Goal: Task Accomplishment & Management: Use online tool/utility

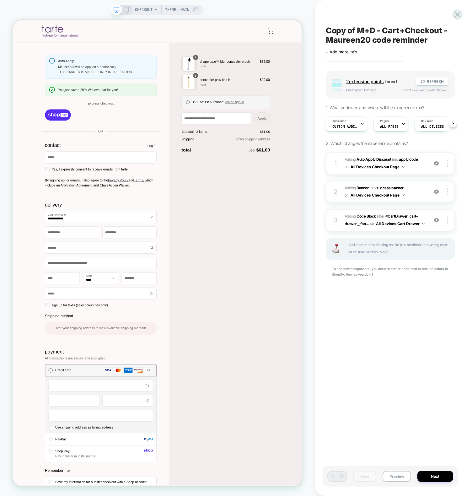
scroll to position [0, 0]
click at [345, 126] on span "Custom Audience" at bounding box center [192, 310] width 385 height 620
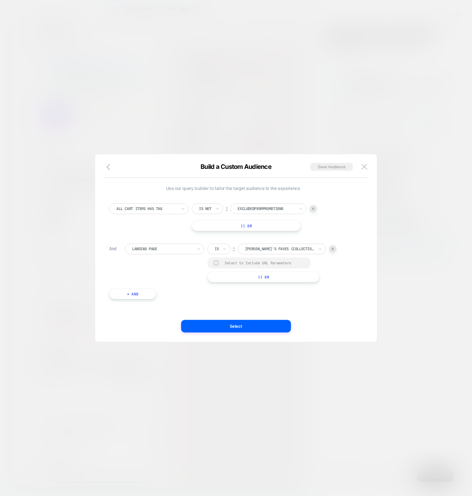
click at [0, 0] on div at bounding box center [0, 0] width 0 height 0
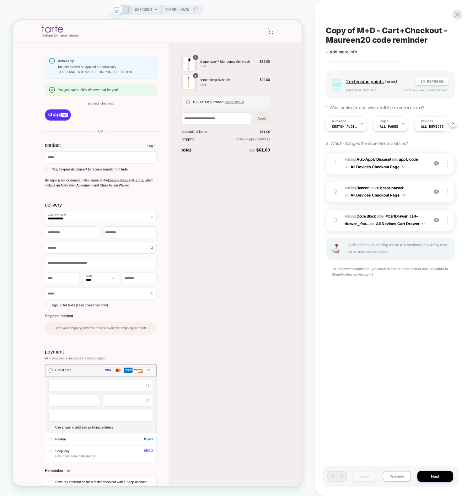
click at [0, 0] on div "Copy of M+D - Cart+Checkout - Maureen20 code reminder Click to edit experience …" at bounding box center [0, 0] width 0 height 0
click at [0, 0] on div "3 Adding Code Block AFTER #CartDrawer .cart-drawer__foo... #CartDrawer .cart-dr…" at bounding box center [0, 0] width 0 height 0
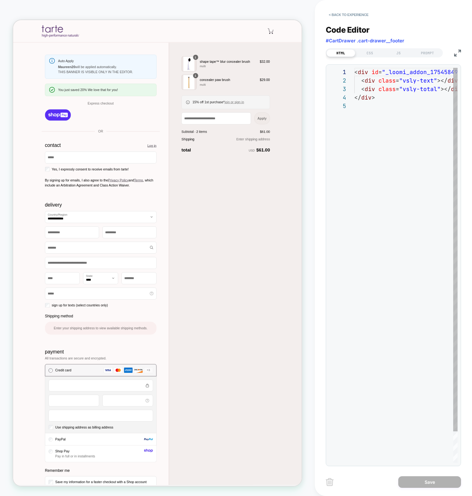
scroll to position [34, 0]
click at [391, 110] on div "< div id = "_loomi_addon_1754584976847" > < div class = "vsly-text" ></ div > <…" at bounding box center [427, 282] width 144 height 429
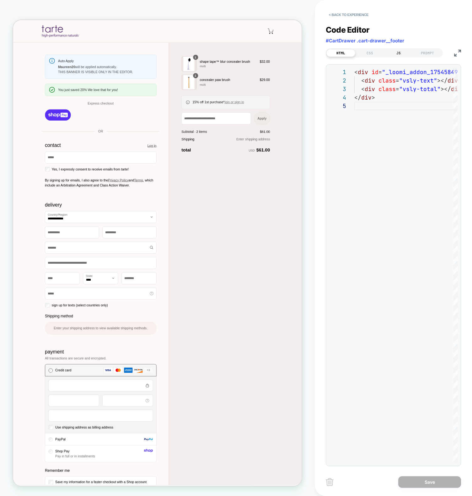
click at [196, 238] on div "JS" at bounding box center [117, 336] width 158 height 196
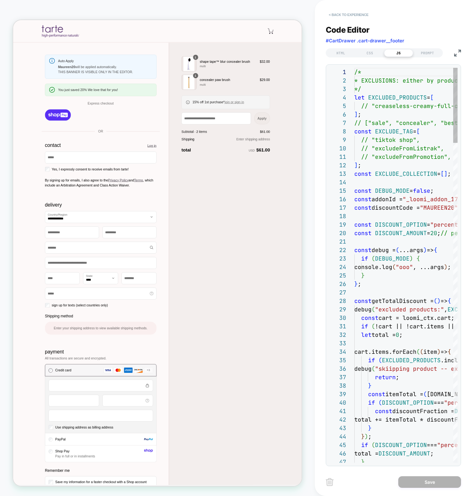
scroll to position [85, 0]
click at [191, 210] on button "< Back to experience" at bounding box center [116, 216] width 149 height 13
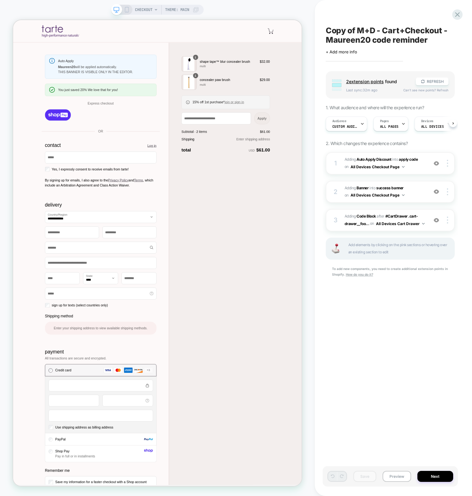
scroll to position [0, 0]
drag, startPoint x: 410, startPoint y: 355, endPoint x: 398, endPoint y: 316, distance: 40.8
click at [409, 354] on div "Copy of M+D - Cart+Checkout - Maureen20 code reminder Click to edit experience …" at bounding box center [390, 248] width 135 height 484
click at [346, 193] on span "on" at bounding box center [347, 195] width 4 height 7
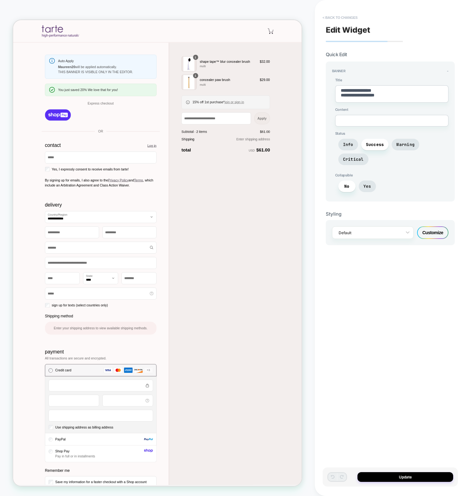
click at [335, 16] on button "< Back to changes" at bounding box center [340, 18] width 41 height 10
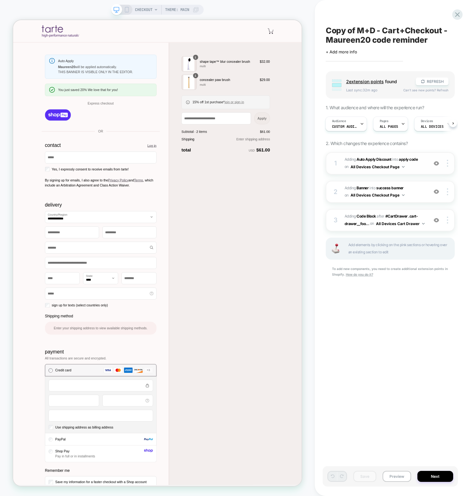
click at [342, 160] on div "1 #_loomi_addon_1754928522677_dup1754949745_dup1754949748_dup1756389812 Adding …" at bounding box center [390, 163] width 129 height 22
type textarea "*"
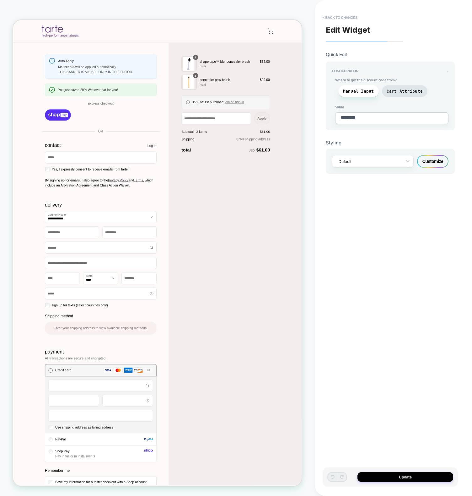
click at [413, 246] on div "Edit Widget Quick Edit Configuration - Where to get the discount code from? Man…" at bounding box center [390, 248] width 135 height 484
click at [337, 19] on button "< Back to changes" at bounding box center [340, 18] width 41 height 10
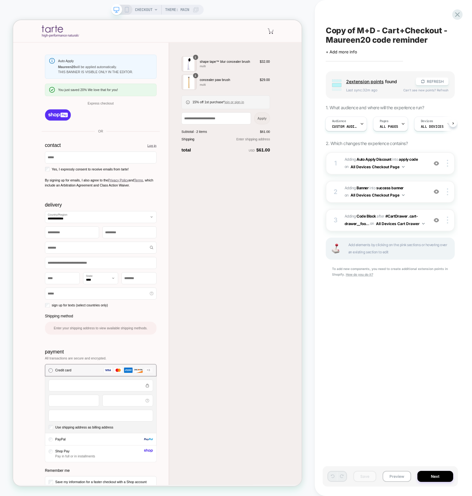
click at [378, 317] on div "Copy of M+D - Cart+Checkout - Maureen20 code reminder Click to edit experience …" at bounding box center [390, 248] width 135 height 484
click at [345, 216] on span "Adding Code Block" at bounding box center [360, 216] width 31 height 5
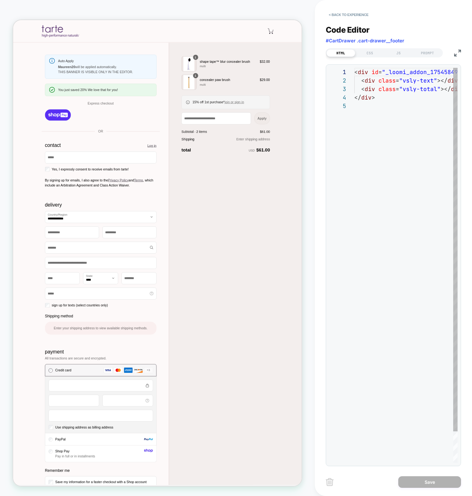
scroll to position [34, 0]
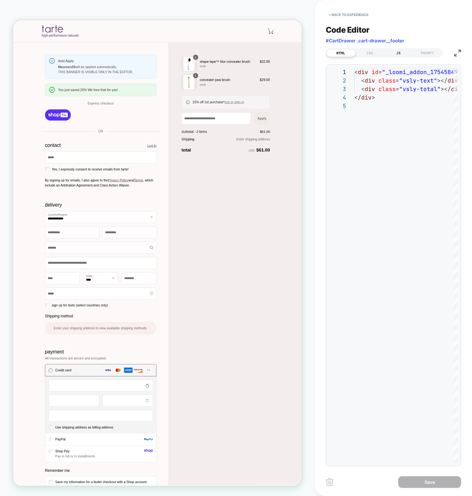
click at [405, 54] on div "JS" at bounding box center [398, 53] width 29 height 8
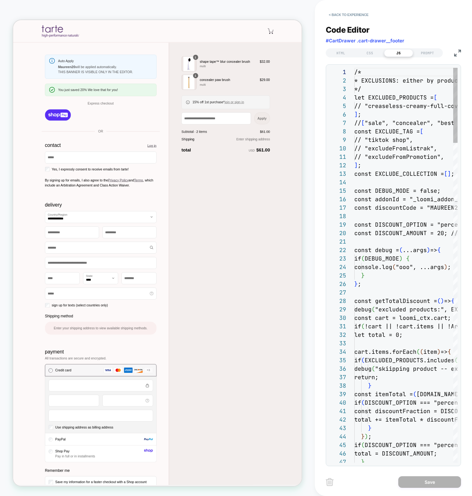
scroll to position [85, 0]
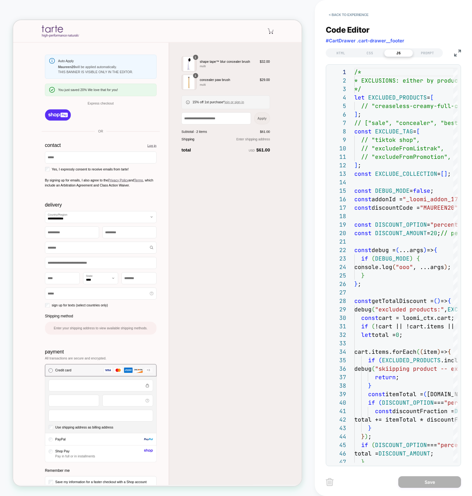
click at [455, 50] on img at bounding box center [457, 53] width 7 height 7
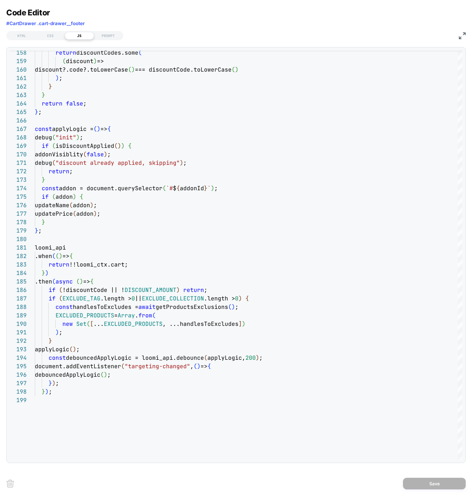
click at [464, 39] on div "HTML CSS JS PROMPT" at bounding box center [236, 35] width 460 height 11
click at [462, 36] on img at bounding box center [462, 35] width 7 height 7
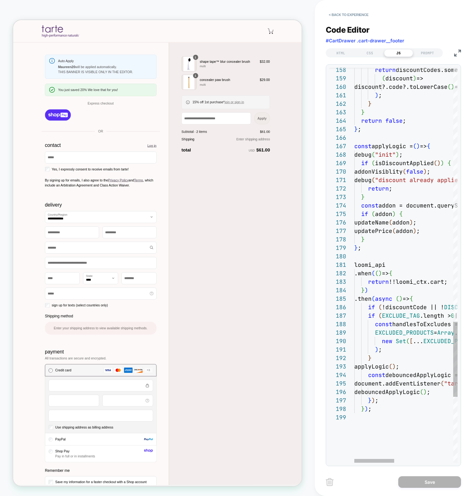
type textarea "**********"
drag, startPoint x: 408, startPoint y: 267, endPoint x: 398, endPoint y: 261, distance: 11.5
click at [336, 56] on div "HTML" at bounding box center [341, 53] width 29 height 8
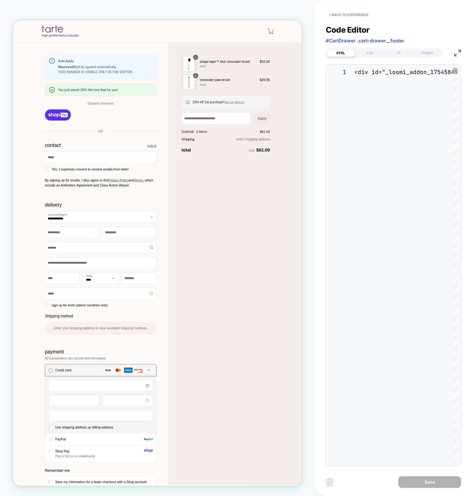
scroll to position [34, 0]
click at [352, 13] on button "< Back to experience" at bounding box center [349, 15] width 46 height 10
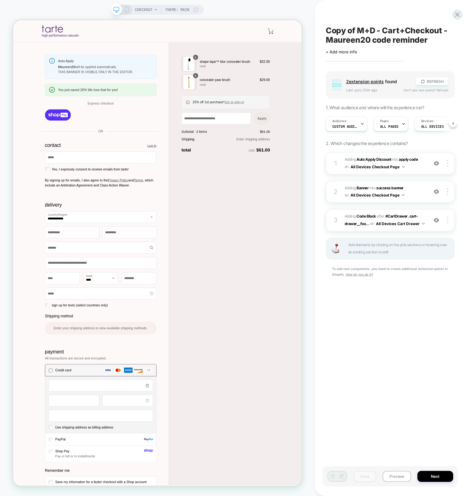
scroll to position [0, 0]
click at [405, 473] on button "Preview" at bounding box center [397, 476] width 29 height 11
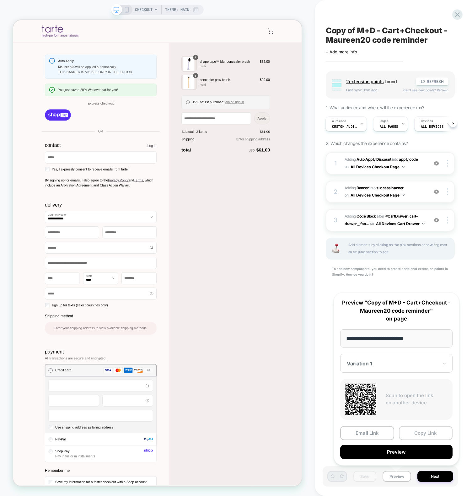
click at [422, 435] on button "Copy Link" at bounding box center [426, 433] width 54 height 14
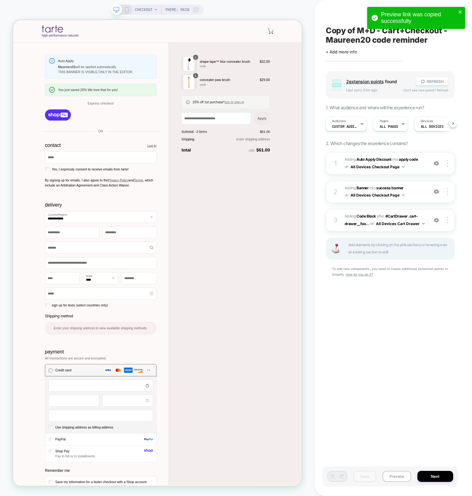
click at [337, 329] on div "Copy of M+D - Cart+Checkout - Maureen20 code reminder Click to edit experience …" at bounding box center [390, 248] width 135 height 484
click at [342, 124] on span "Custom Audience" at bounding box center [344, 126] width 25 height 4
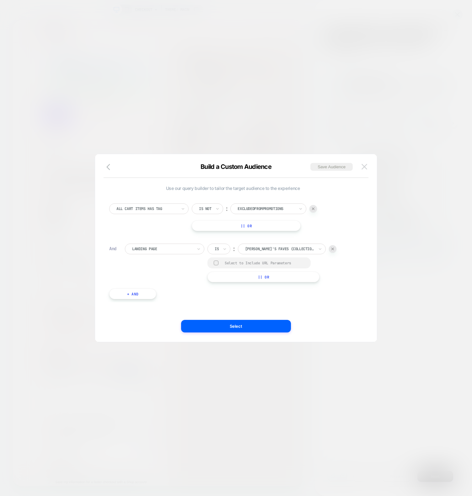
click at [363, 167] on img at bounding box center [365, 166] width 6 height 5
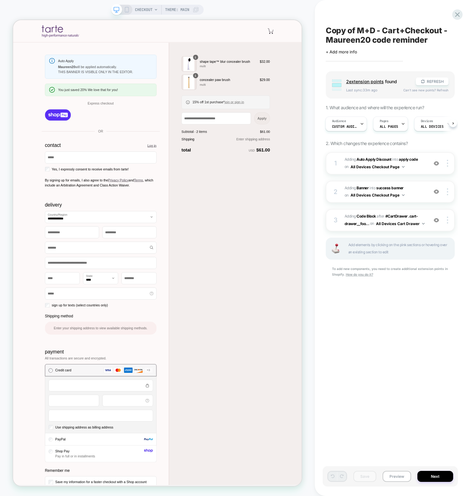
click at [403, 483] on div "Save Preview Next" at bounding box center [390, 476] width 135 height 20
click at [400, 479] on button "Preview" at bounding box center [397, 476] width 29 height 11
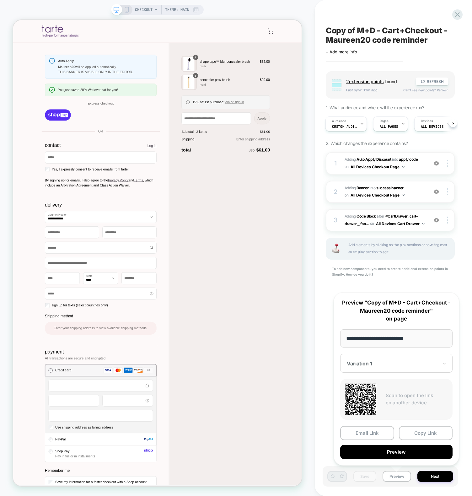
click at [0, 0] on div "Copy of M+D - Cart+Checkout - Maureen20 code reminder Click to edit experience …" at bounding box center [0, 0] width 0 height 0
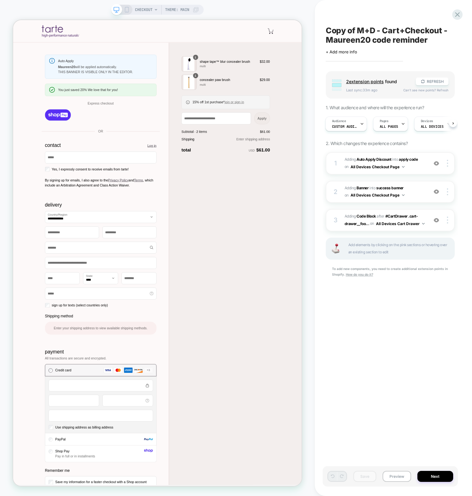
click at [146, 8] on span "CHECKOUT" at bounding box center [144, 10] width 18 height 10
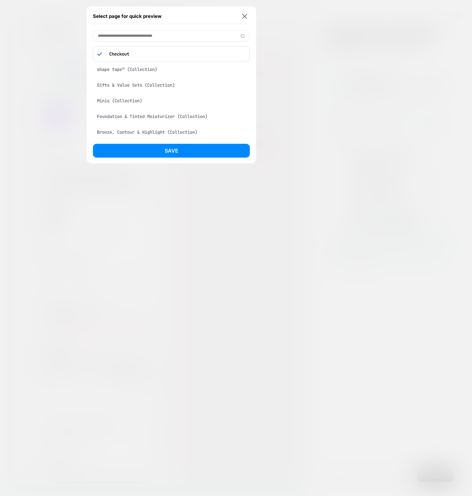
click at [148, 38] on input at bounding box center [171, 35] width 157 height 11
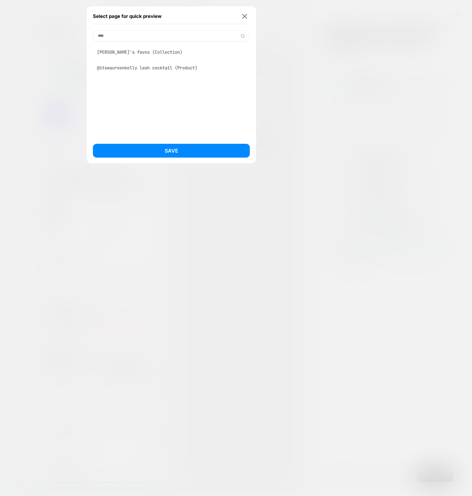
type input "****"
click at [138, 49] on div "Maureen's faves (Collection)" at bounding box center [171, 52] width 157 height 12
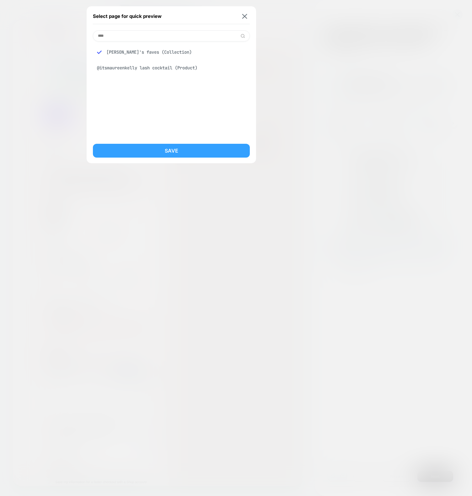
click at [149, 153] on button "Save" at bounding box center [171, 151] width 157 height 14
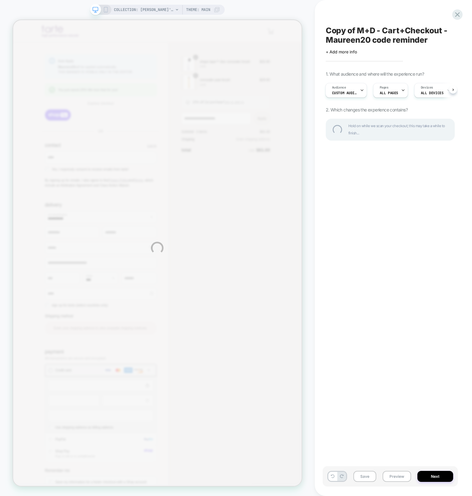
click at [388, 265] on div "COLLECTION: Maureen's faves (Category) COLLECTION: Maureen's faves (Category) T…" at bounding box center [236, 248] width 472 height 496
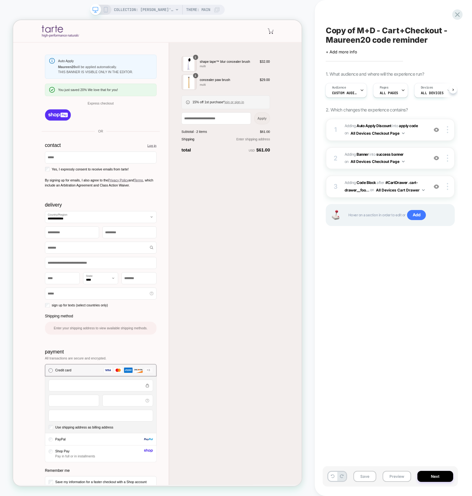
scroll to position [0, 1]
click at [396, 481] on button "Preview" at bounding box center [397, 476] width 29 height 11
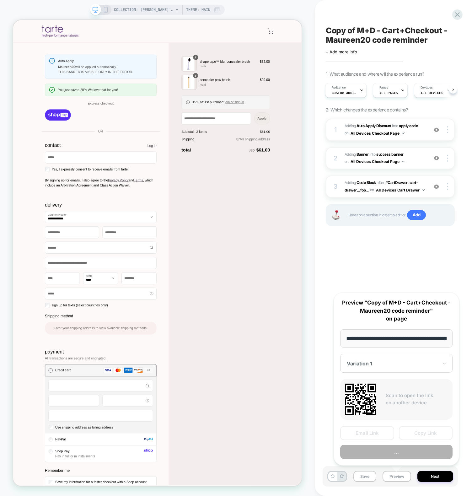
scroll to position [0, 69]
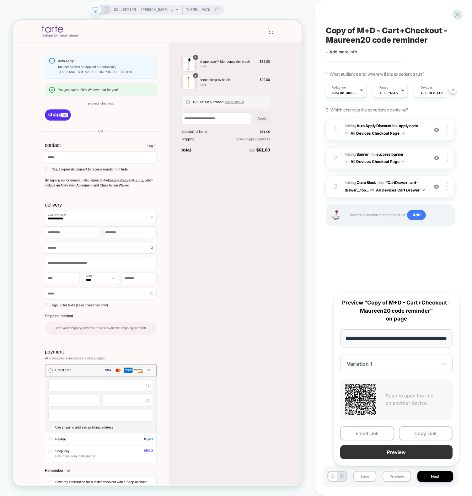
click at [395, 451] on button "Preview" at bounding box center [396, 452] width 112 height 14
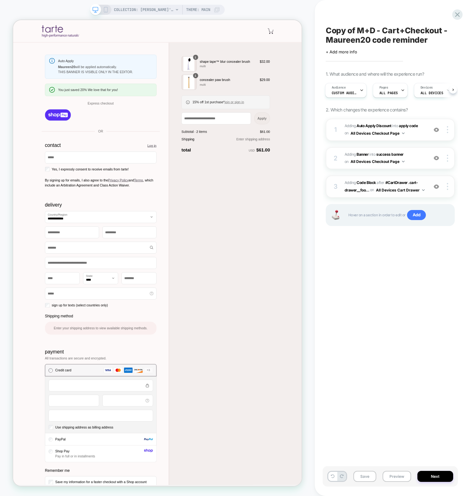
drag, startPoint x: 387, startPoint y: 268, endPoint x: 377, endPoint y: 190, distance: 79.4
click at [385, 267] on div "Copy of M+D - Cart+Checkout - Maureen20 code reminder Click to edit experience …" at bounding box center [390, 248] width 135 height 484
click at [334, 179] on div "3 Adding Code Block AFTER #CartDrawer .cart-drawer__foo... #CartDrawer .cart-dr…" at bounding box center [390, 187] width 129 height 22
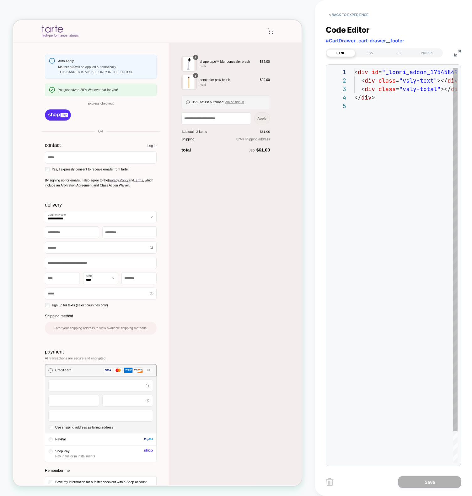
scroll to position [34, 0]
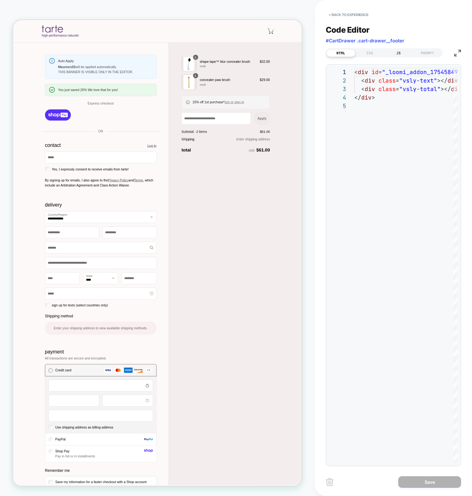
click at [404, 55] on div "JS" at bounding box center [398, 53] width 29 height 8
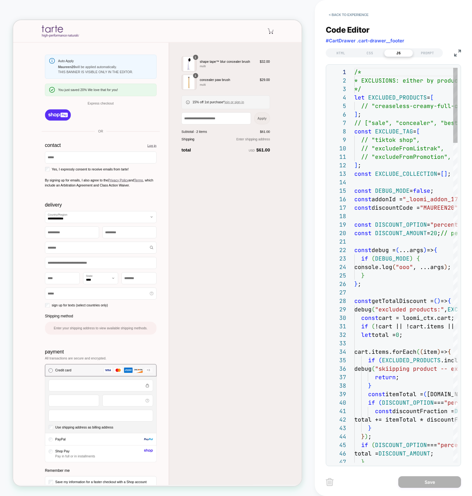
scroll to position [85, 0]
click at [0, 0] on div "< Back to experience Code Editor #CartDrawer .cart-drawer__footer HTML CSS JS P…" at bounding box center [0, 0] width 0 height 0
click at [461, 50] on img at bounding box center [457, 53] width 7 height 7
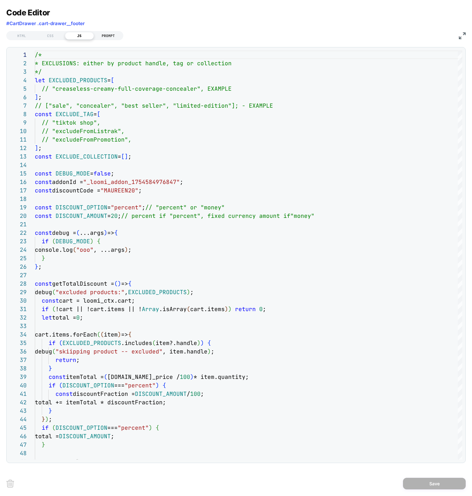
drag, startPoint x: 97, startPoint y: 27, endPoint x: 102, endPoint y: 33, distance: 8.0
click at [97, 27] on div "Code Editor #CartDrawer .cart-drawer__footer" at bounding box center [236, 19] width 460 height 22
click at [101, 33] on div "PROMPT" at bounding box center [108, 36] width 29 height 8
type textarea "*"
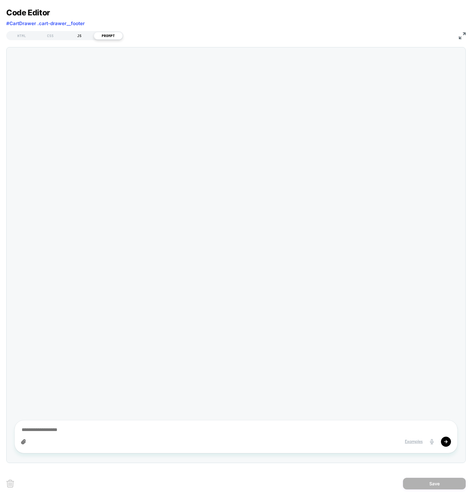
click at [79, 35] on div "JS" at bounding box center [79, 36] width 29 height 8
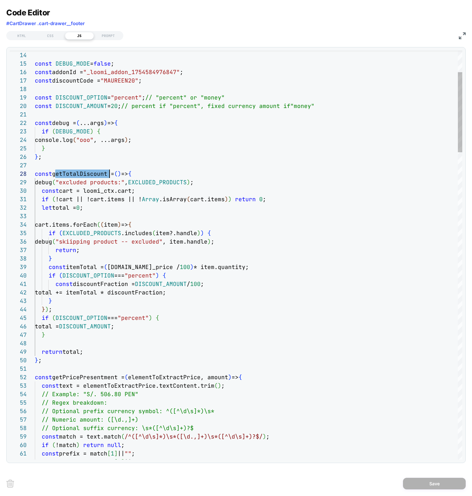
scroll to position [34, 44]
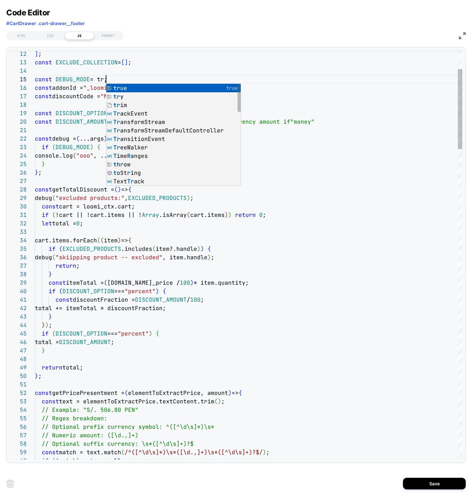
scroll to position [34, 78]
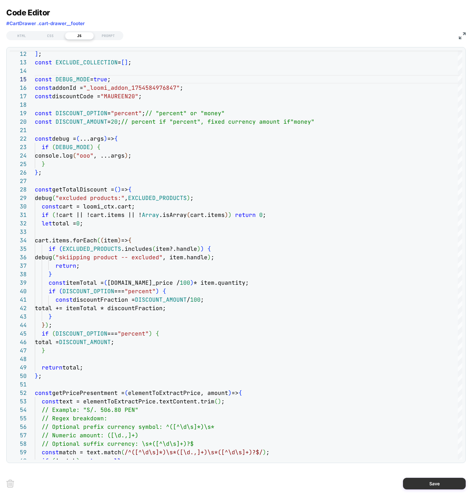
type textarea "**********"
click at [442, 486] on button "Save" at bounding box center [434, 484] width 63 height 12
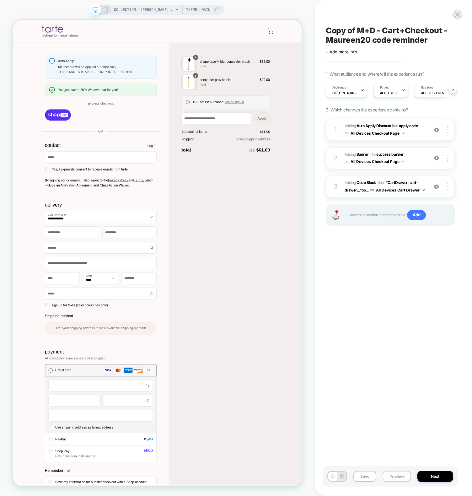
scroll to position [0, 0]
click at [397, 475] on button "Preview" at bounding box center [397, 476] width 29 height 11
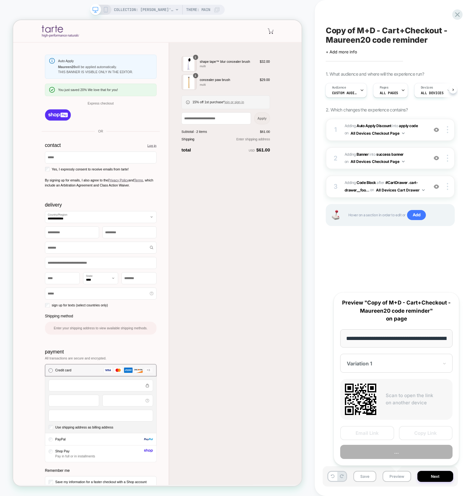
scroll to position [0, 69]
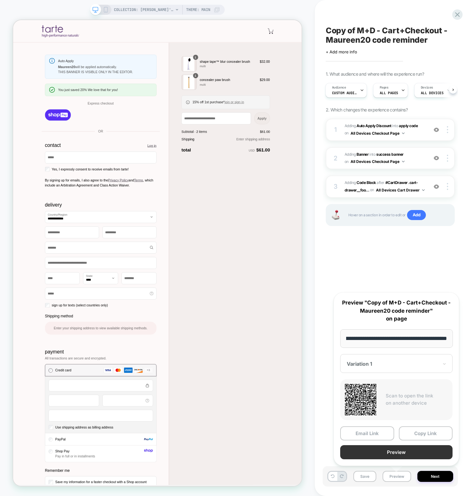
click at [397, 454] on button "Preview" at bounding box center [396, 452] width 112 height 14
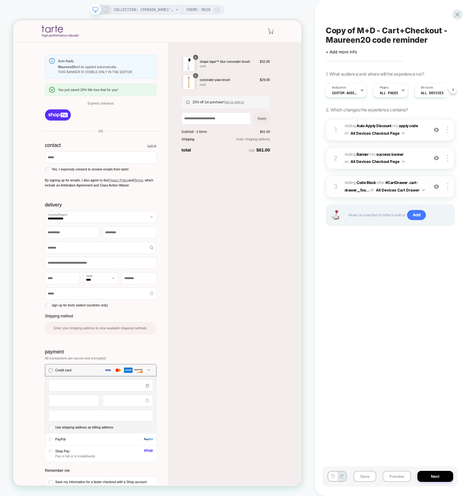
click at [334, 183] on div "3" at bounding box center [336, 186] width 6 height 11
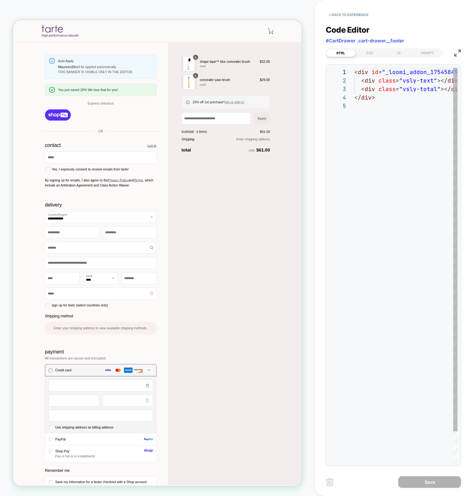
scroll to position [34, 0]
click at [403, 99] on div "< div id = "_loomi_addon_1754584976847" > < div class = "vsly-text" ></ div > <…" at bounding box center [406, 282] width 103 height 429
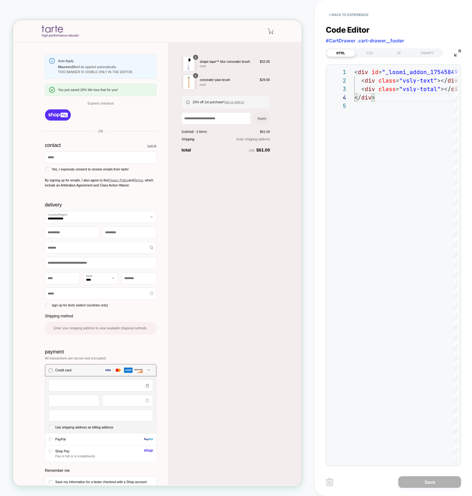
click at [407, 48] on div "HTML CSS JS PROMPT" at bounding box center [384, 52] width 117 height 9
click at [402, 51] on div "JS" at bounding box center [398, 53] width 29 height 8
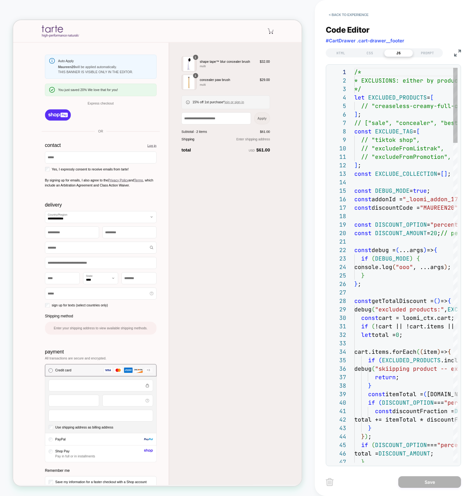
scroll to position [85, 0]
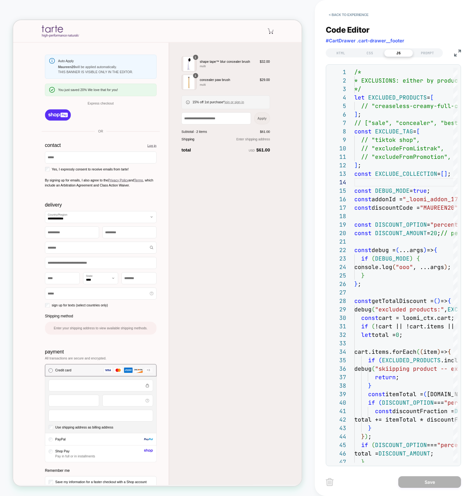
click at [453, 52] on div "HTML CSS JS PROMPT" at bounding box center [393, 52] width 135 height 11
click at [455, 52] on img at bounding box center [457, 53] width 7 height 7
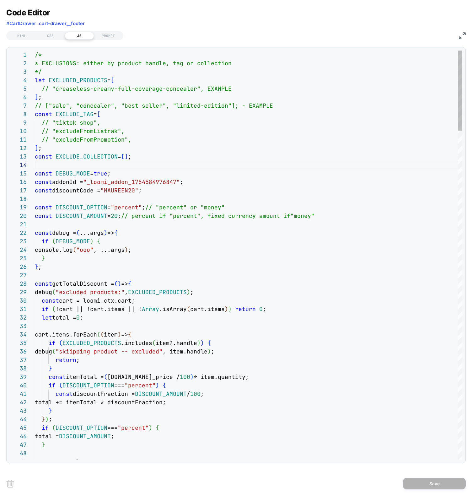
type textarea "**********"
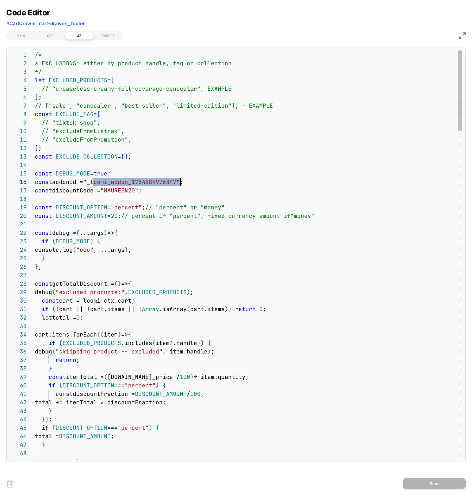
scroll to position [42, 146]
click at [462, 36] on img at bounding box center [462, 35] width 7 height 7
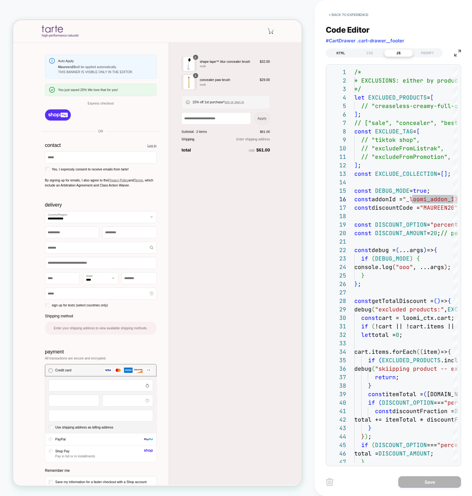
click at [343, 53] on div "HTML" at bounding box center [341, 53] width 29 height 8
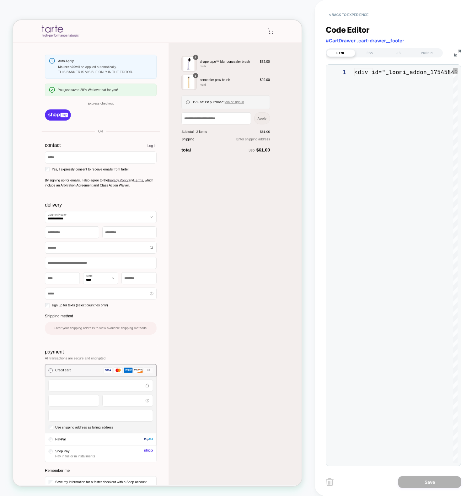
scroll to position [34, 0]
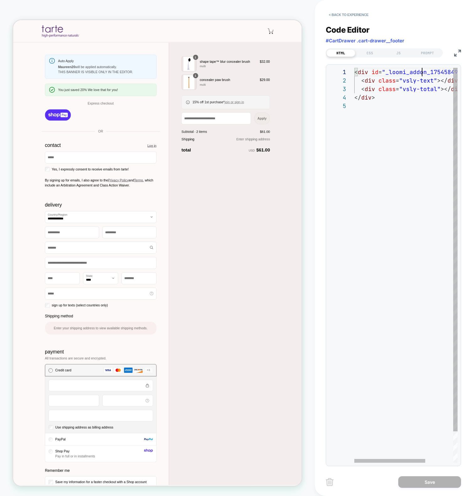
click at [421, 71] on div "< div id = "_loomi_addon_1754584976847" > < div class = "vsly-text" ></ div > <…" at bounding box center [427, 282] width 144 height 429
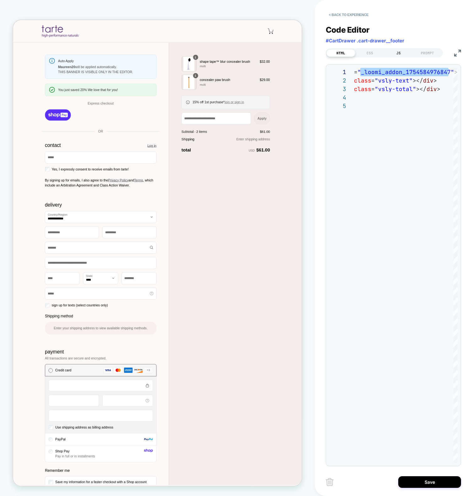
click at [395, 51] on div "JS" at bounding box center [398, 53] width 29 height 8
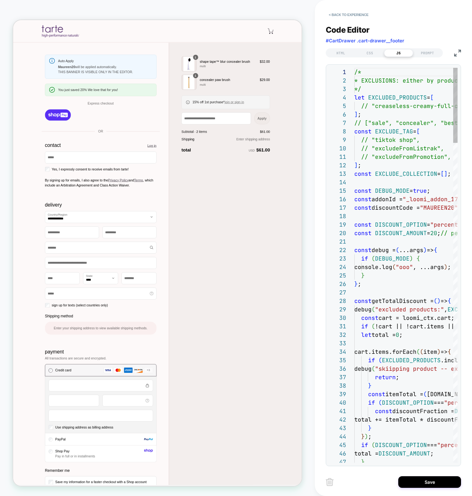
scroll to position [85, 0]
click at [459, 57] on div "Code Editor #CartDrawer .cart-drawer__footer HTML CSS JS PROMPT 1 2 3 4 5 6 7 8…" at bounding box center [393, 241] width 135 height 449
click at [455, 53] on img at bounding box center [457, 53] width 7 height 7
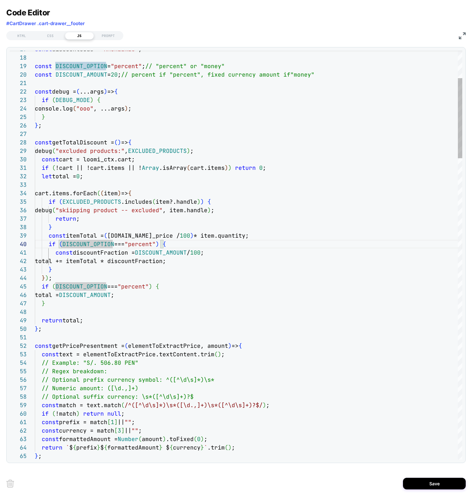
scroll to position [68, 149]
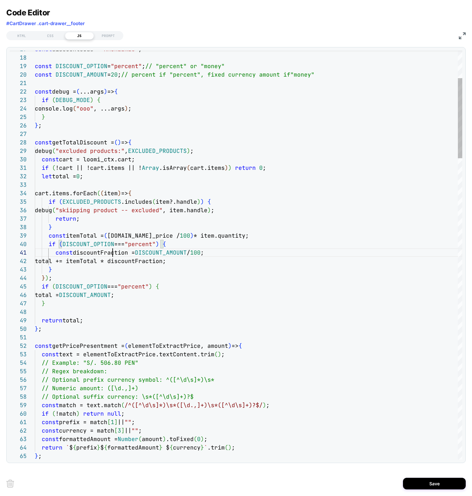
scroll to position [0, 78]
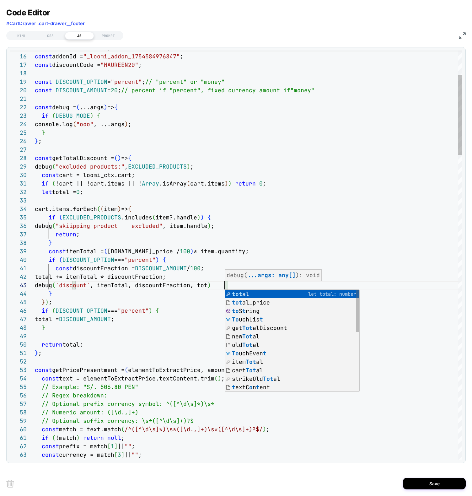
scroll to position [17, 197]
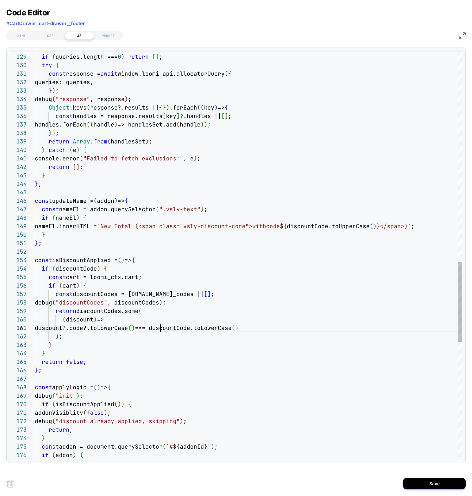
click at [160, 329] on div "if ( queries.length === 0 ) return [ ] ; try { const response = await window.lo…" at bounding box center [249, 15] width 428 height 2096
click at [209, 346] on div "if ( queries.length === 0 ) return [ ] ; try { const response = await window.lo…" at bounding box center [249, 15] width 428 height 2096
type textarea "**********"
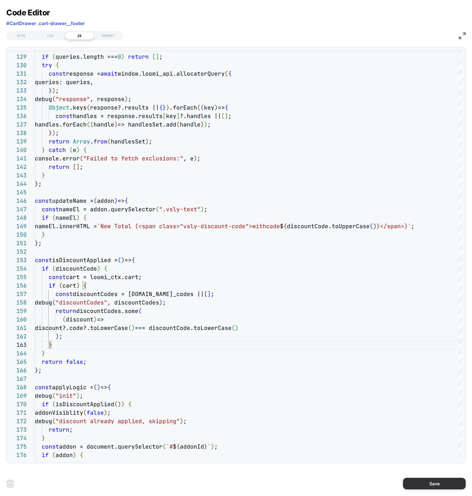
click at [429, 486] on button "Save" at bounding box center [434, 484] width 63 height 12
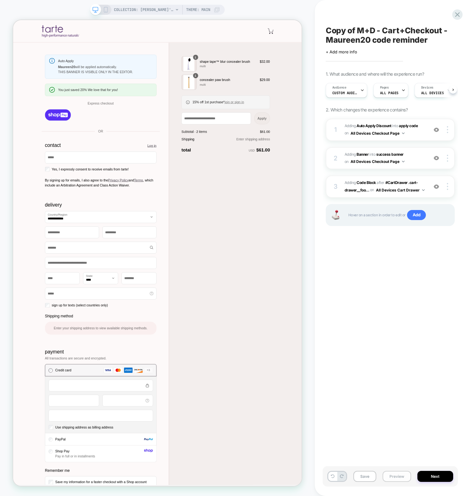
scroll to position [0, 0]
click at [401, 478] on button "Preview" at bounding box center [397, 476] width 29 height 11
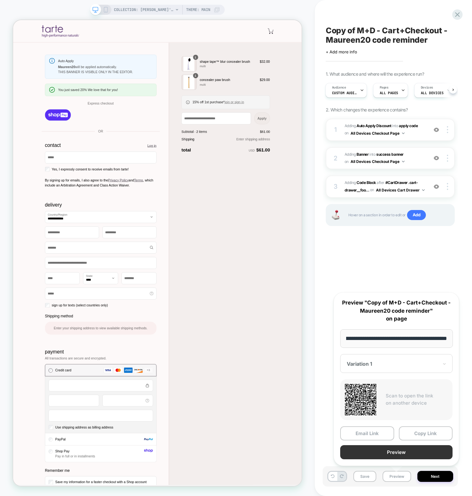
scroll to position [0, 0]
click at [375, 449] on button "Preview" at bounding box center [396, 452] width 112 height 14
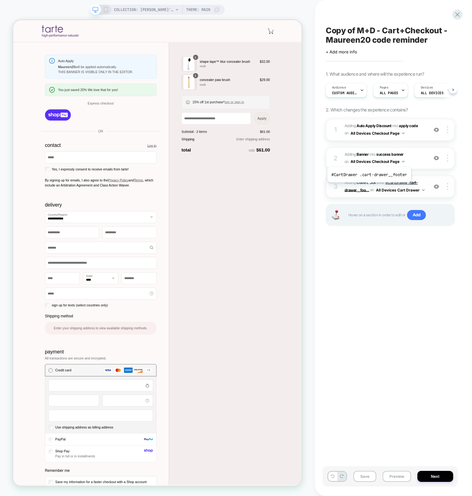
click at [368, 187] on span "#CartDrawer .cart-drawer__foo..." at bounding box center [381, 186] width 73 height 12
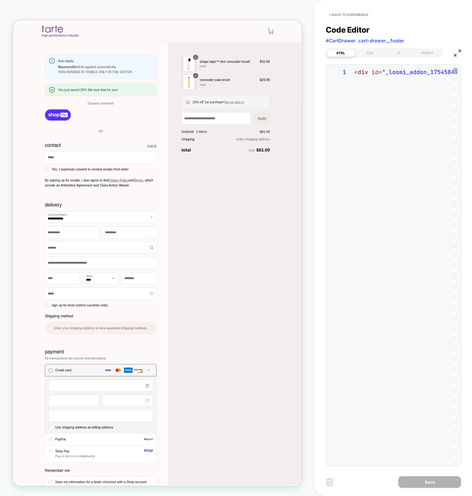
scroll to position [34, 0]
click at [393, 54] on div "JS" at bounding box center [398, 53] width 29 height 8
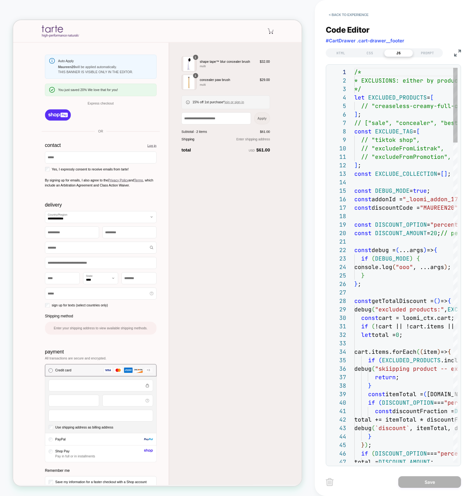
scroll to position [85, 0]
click at [459, 55] on img at bounding box center [457, 53] width 7 height 7
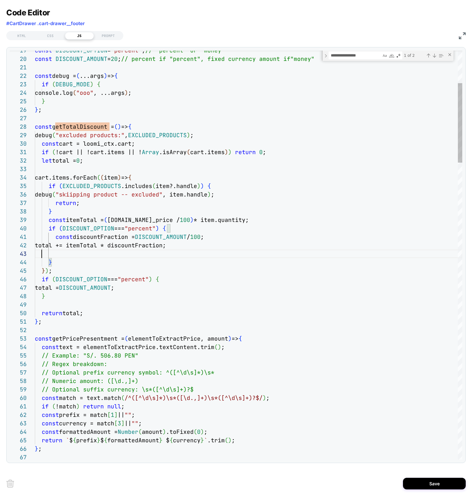
scroll to position [17, 0]
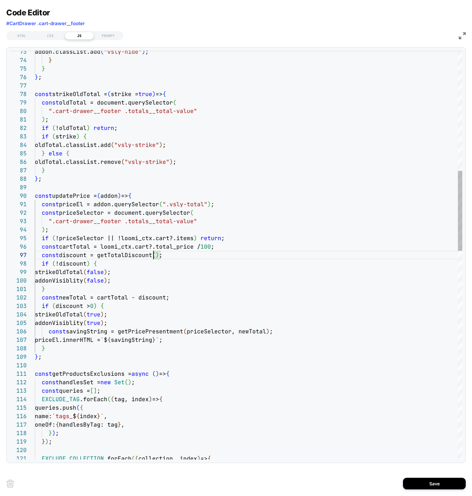
click at [73, 258] on div "addon.classList.add ( "vsly-hide" ) ; } } } ; const strikeOldTotal = ( strike =…" at bounding box center [249, 481] width 428 height 2088
click at [78, 297] on div "addon.classList.add ( "vsly-hide" ) ; } } } ; const strikeOldTotal = ( strike =…" at bounding box center [249, 481] width 428 height 2088
click at [109, 295] on div "addon.classList.add ( "vsly-hide" ) ; } } } ; const strikeOldTotal = ( strike =…" at bounding box center [249, 481] width 428 height 2088
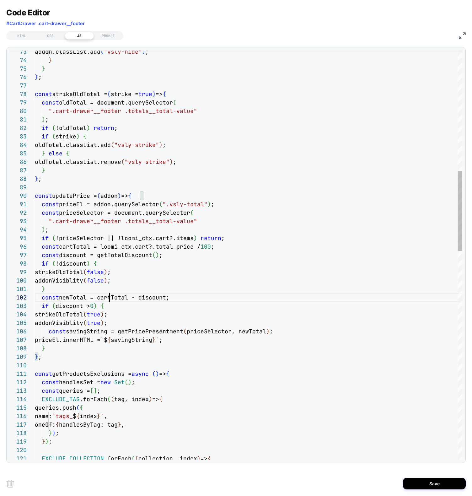
click at [109, 295] on div "addon.classList.add ( "vsly-hide" ) ; } } } ; const strikeOldTotal = ( strike =…" at bounding box center [249, 481] width 428 height 2088
click at [160, 297] on div "addon.classList.add ( "vsly-hide" ) ; } } } ; const strikeOldTotal = ( strike =…" at bounding box center [249, 481] width 428 height 2088
click at [154, 297] on div "addon.classList.add ( "vsly-hide" ) ; } } } ; const strikeOldTotal = ( strike =…" at bounding box center [249, 481] width 428 height 2088
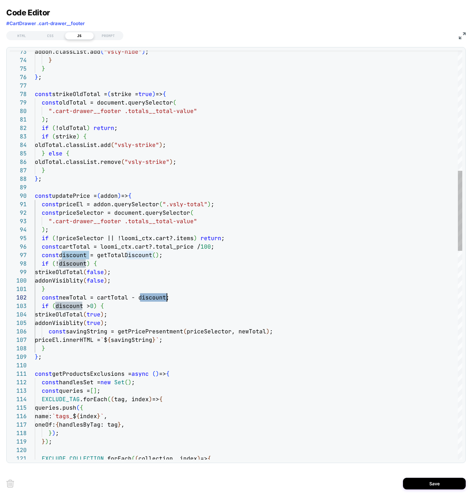
click at [127, 304] on div "addon.classList.add ( "vsly-hide" ) ; } } } ; const strikeOldTotal = ( strike =…" at bounding box center [249, 481] width 428 height 2088
click at [81, 322] on div "addon.classList.add ( "vsly-hide" ) ; } } } ; const strikeOldTotal = ( strike =…" at bounding box center [249, 481] width 428 height 2088
click at [86, 329] on div "addon.classList.add ( "vsly-hide" ) ; } } } ; const strikeOldTotal = ( strike =…" at bounding box center [249, 481] width 428 height 2088
click at [161, 332] on div "addon.classList.add ( "vsly-hide" ) ; } } } ; const strikeOldTotal = ( strike =…" at bounding box center [249, 481] width 428 height 2088
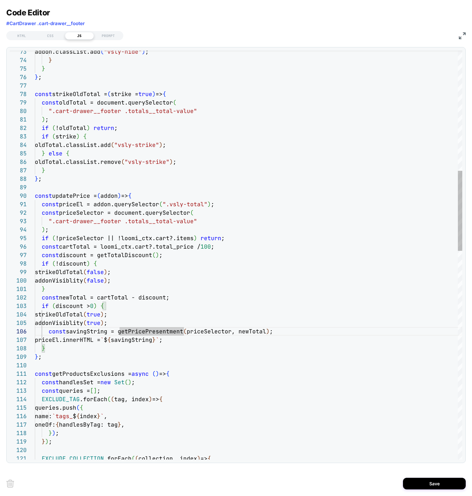
click at [139, 323] on div "addon.classList.add ( "vsly-hide" ) ; } } } ; const strikeOldTotal = ( strike =…" at bounding box center [249, 481] width 428 height 2088
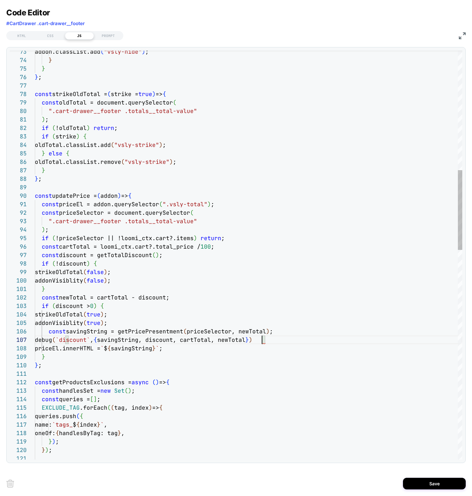
scroll to position [51, 230]
click at [214, 333] on div "addon.classList.add ( "vsly-hide" ) ; } } } ; const strikeOldTotal = ( strike =…" at bounding box center [249, 485] width 428 height 2096
type textarea "**********"
click at [436, 490] on div "Save" at bounding box center [236, 483] width 460 height 25
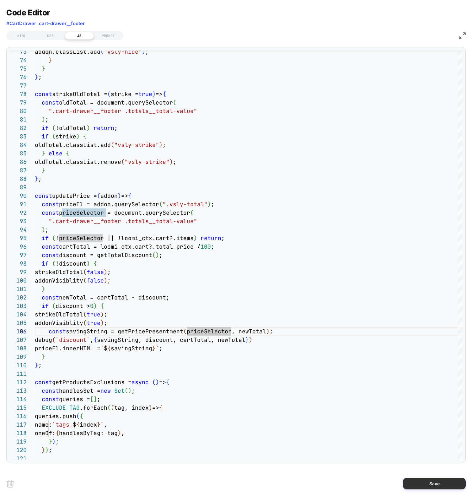
click at [436, 488] on button "Save" at bounding box center [434, 484] width 63 height 12
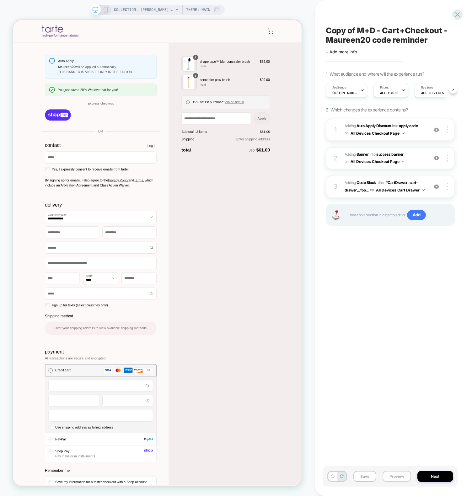
scroll to position [0, 0]
click at [396, 477] on button "Preview" at bounding box center [397, 476] width 29 height 11
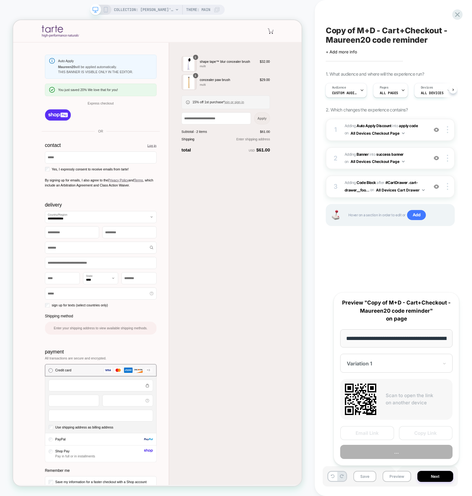
scroll to position [0, 69]
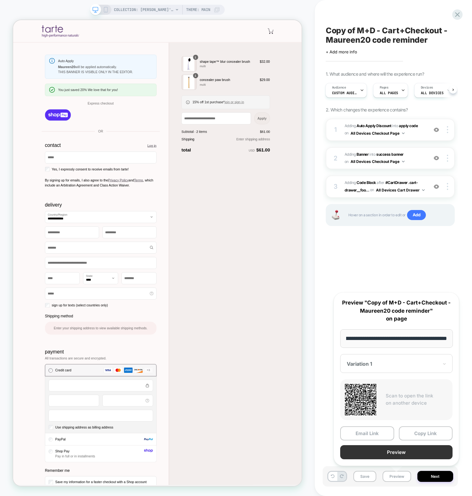
click at [384, 457] on button "Preview" at bounding box center [396, 452] width 112 height 14
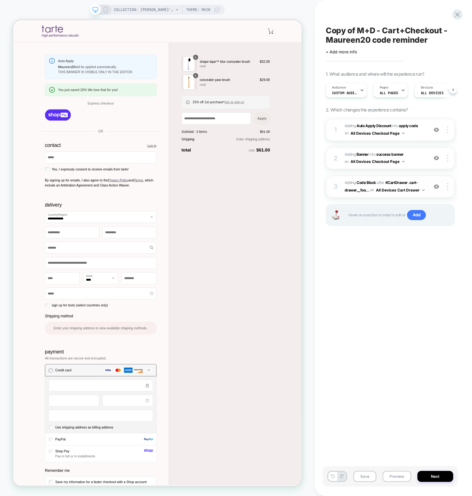
click at [338, 185] on div "3" at bounding box center [336, 186] width 6 height 11
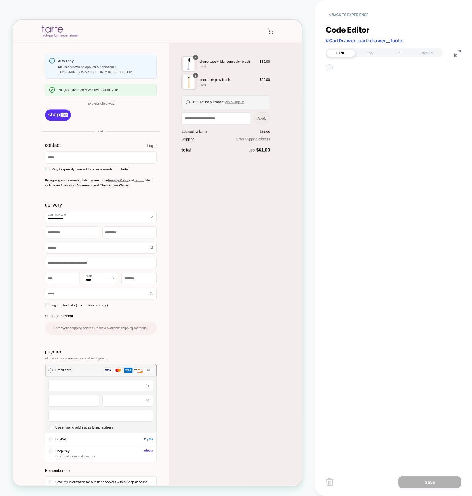
scroll to position [34, 0]
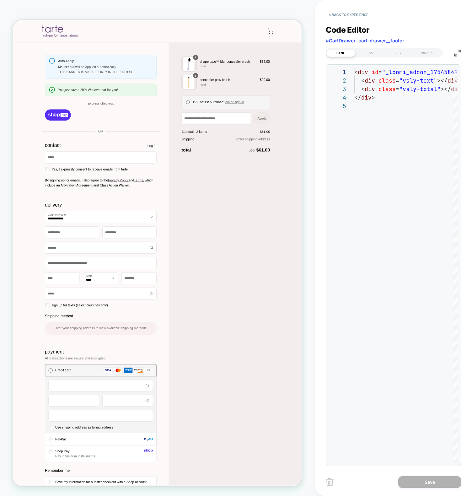
click at [402, 51] on div "JS" at bounding box center [398, 53] width 29 height 8
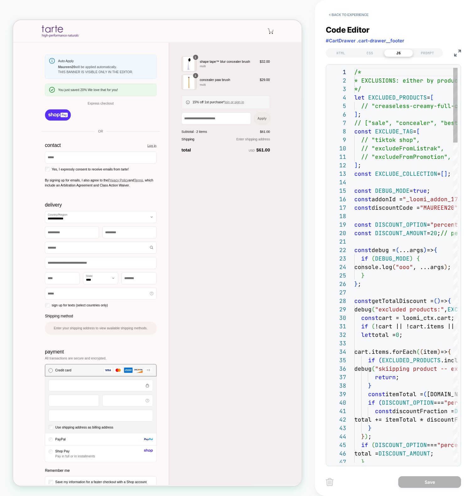
scroll to position [85, 0]
click at [454, 54] on div "HTML CSS JS PROMPT" at bounding box center [393, 52] width 135 height 11
click at [455, 53] on img at bounding box center [457, 53] width 7 height 7
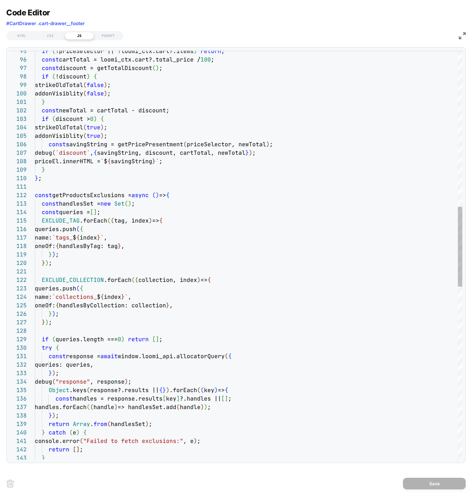
click at [101, 304] on div "strikeOldTotal ( false ) ; addonVisiblity ( false ) ; } const newTotal = cartTo…" at bounding box center [249, 298] width 428 height 2096
type textarea "**********"
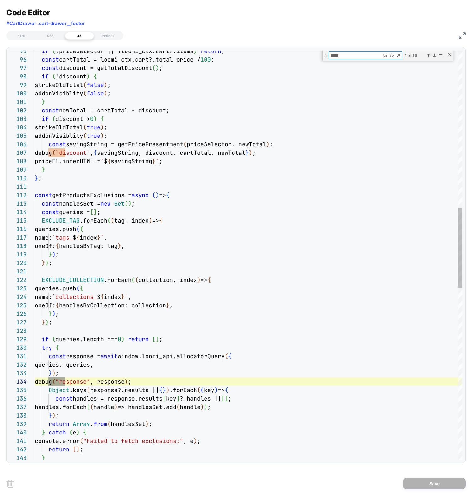
type textarea "*****"
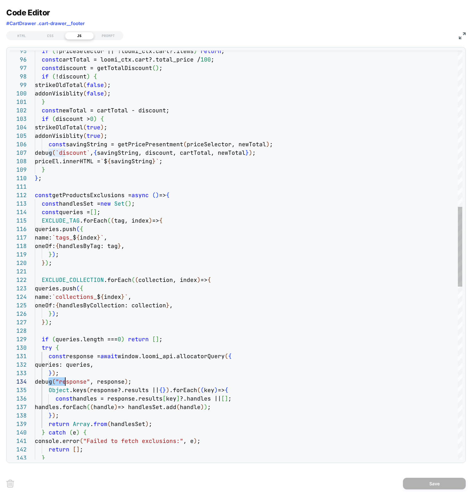
scroll to position [25, 30]
click at [181, 149] on div "strikeOldTotal ( false ) ; addonVisiblity ( false ) ; } const newTotal = cartTo…" at bounding box center [249, 298] width 428 height 2096
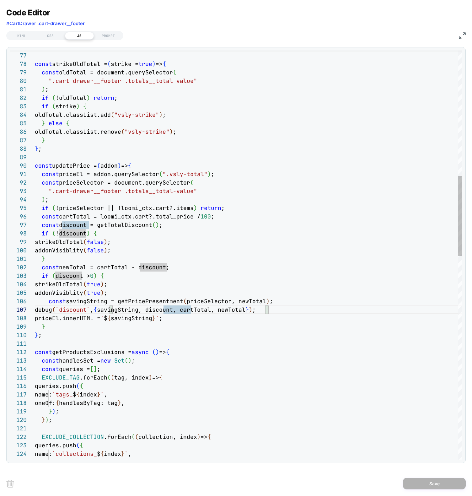
click at [135, 227] on div "strikeOldTotal ( false ) ; addonVisiblity ( false ) ; } const newTotal = cartTo…" at bounding box center [249, 455] width 428 height 2096
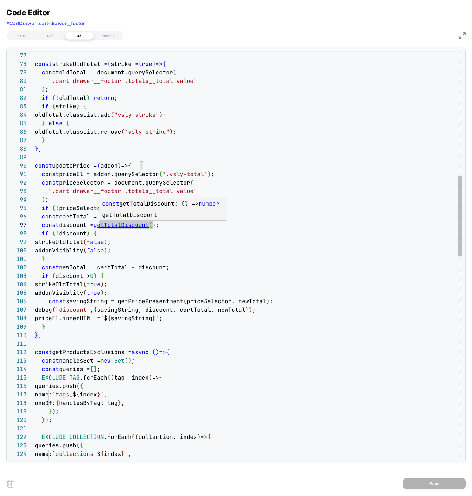
click at [136, 226] on div "strikeOldTotal ( false ) ; addonVisiblity ( false ) ; } const newTotal = cartTo…" at bounding box center [249, 455] width 428 height 2096
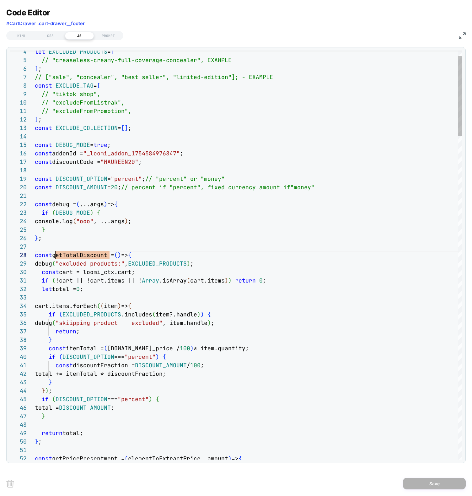
scroll to position [59, 20]
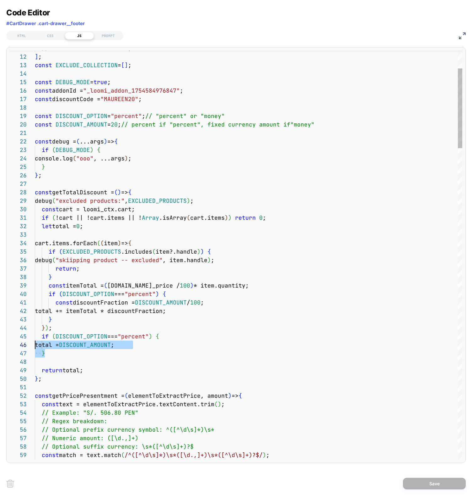
scroll to position [34, 0]
drag, startPoint x: 49, startPoint y: 353, endPoint x: -8, endPoint y: 338, distance: 59.4
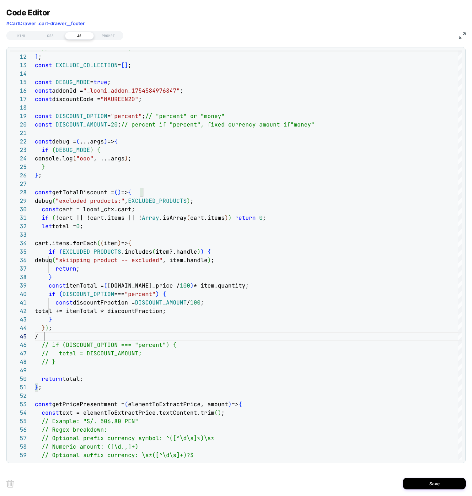
scroll to position [34, 7]
type textarea "**********"
click at [421, 479] on button "Save" at bounding box center [434, 484] width 63 height 12
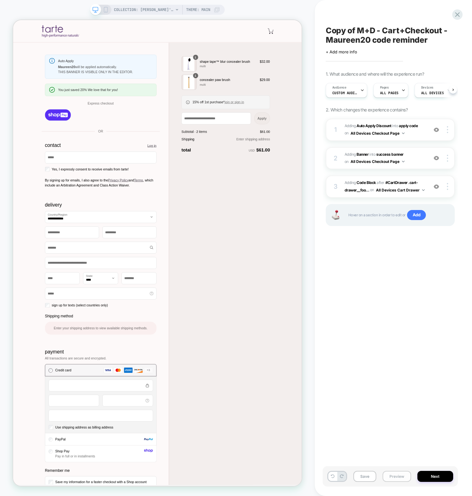
scroll to position [0, 0]
click at [396, 476] on button "Preview" at bounding box center [397, 476] width 29 height 11
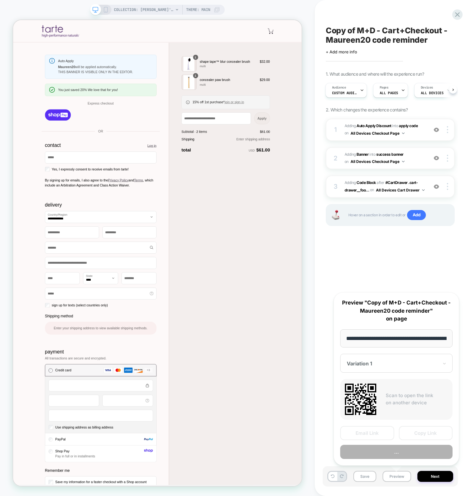
scroll to position [0, 69]
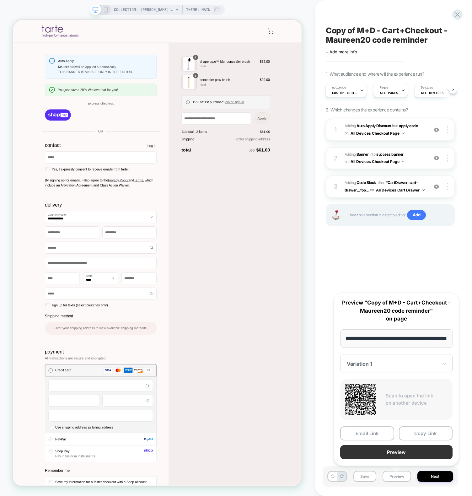
click at [393, 454] on button "Preview" at bounding box center [396, 452] width 112 height 14
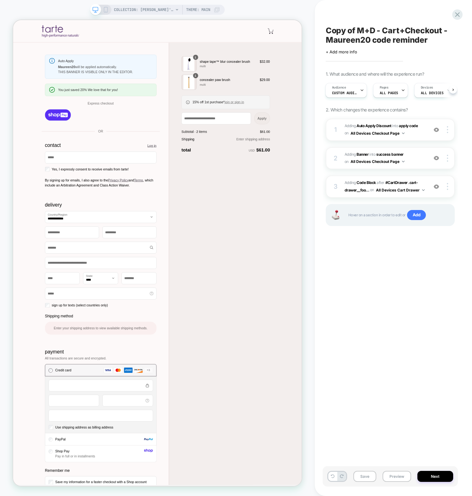
click at [442, 356] on div "Copy of M+D - Cart+Checkout - Maureen20 code reminder Click to edit experience …" at bounding box center [390, 248] width 135 height 484
click at [329, 181] on div "3 Adding Code Block AFTER #CartDrawer .cart-drawer__foo... #CartDrawer .cart-dr…" at bounding box center [390, 187] width 129 height 22
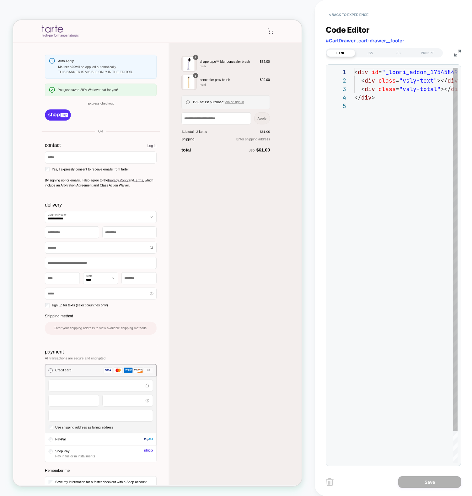
scroll to position [34, 0]
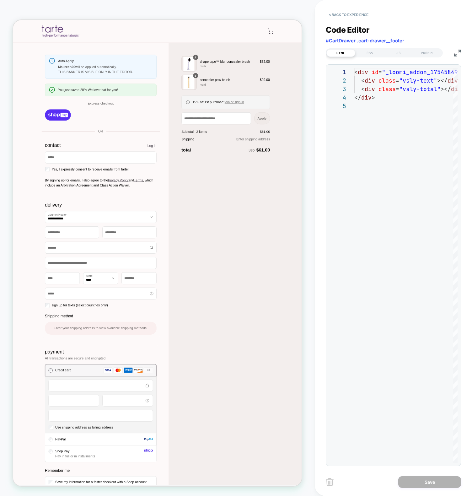
click at [394, 48] on div "HTML CSS JS PROMPT" at bounding box center [384, 52] width 117 height 9
click at [403, 61] on div "**********" at bounding box center [393, 241] width 135 height 449
click at [403, 55] on div "JS" at bounding box center [398, 53] width 29 height 8
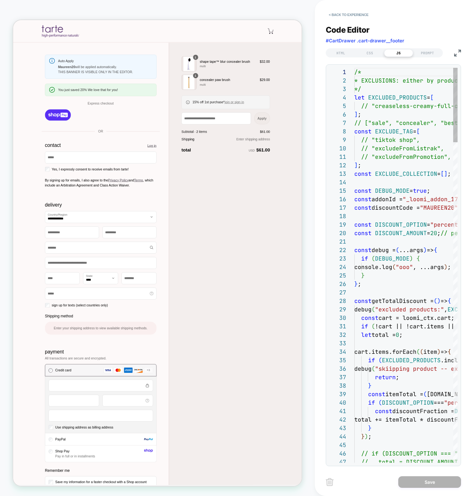
scroll to position [85, 0]
click at [459, 51] on img at bounding box center [457, 53] width 7 height 7
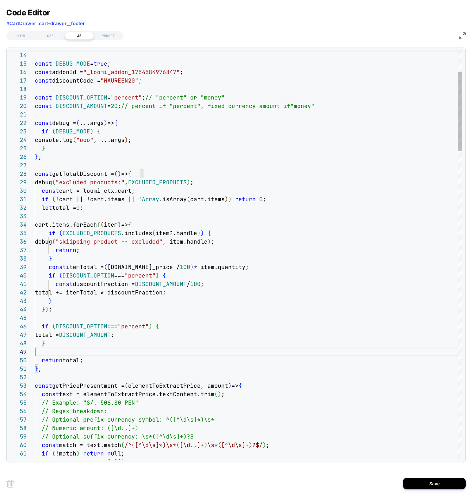
scroll to position [68, 0]
type textarea "**********"
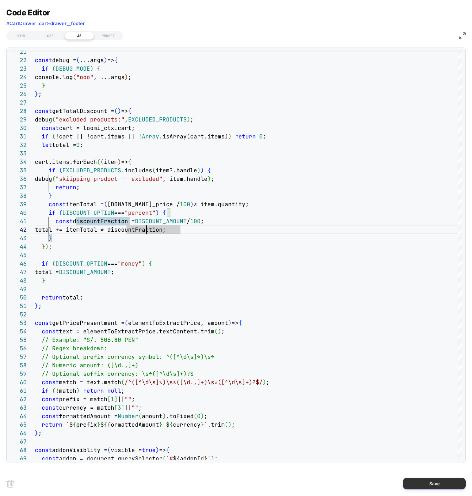
click at [427, 482] on button "Save" at bounding box center [434, 484] width 63 height 12
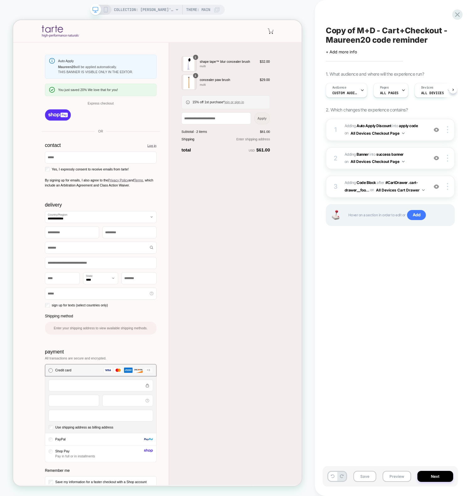
scroll to position [0, 0]
click at [392, 475] on button "Preview" at bounding box center [397, 476] width 29 height 11
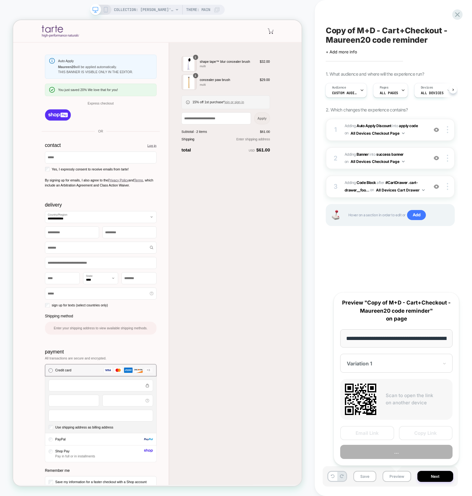
scroll to position [0, 69]
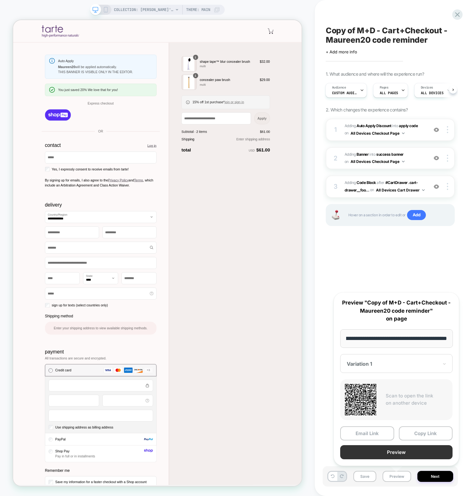
click at [379, 454] on button "Preview" at bounding box center [396, 452] width 112 height 14
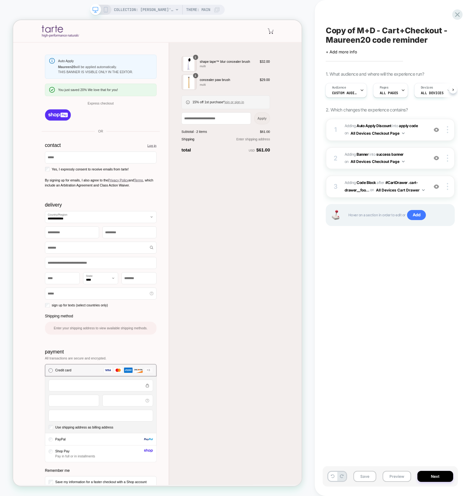
click at [408, 257] on div "Copy of M+D - Cart+Checkout - Maureen20 code reminder Click to edit experience …" at bounding box center [390, 248] width 135 height 484
click at [147, 5] on span "COLLECTION: Maureen's faves (Category)" at bounding box center [144, 10] width 60 height 10
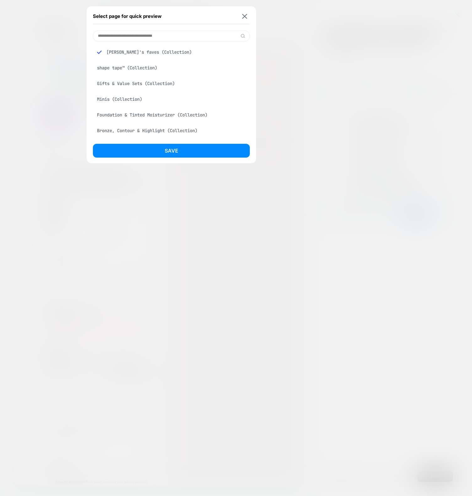
click at [145, 35] on input at bounding box center [171, 35] width 157 height 11
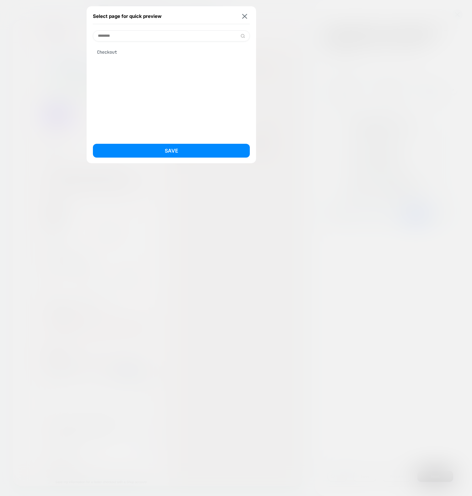
type input "********"
click at [112, 53] on div "Checkout" at bounding box center [171, 52] width 157 height 12
drag, startPoint x: 165, startPoint y: 149, endPoint x: 180, endPoint y: 137, distance: 19.1
click at [165, 148] on button "Save" at bounding box center [171, 151] width 157 height 14
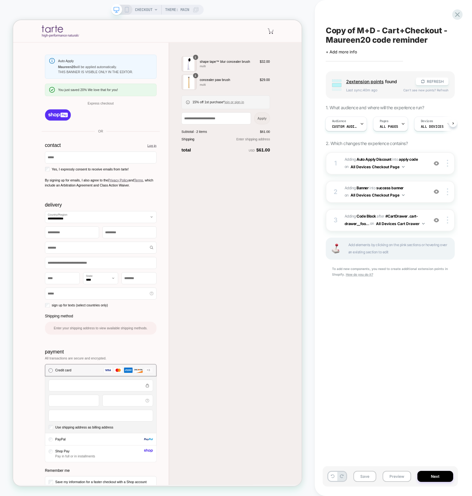
scroll to position [0, 0]
drag, startPoint x: 422, startPoint y: 253, endPoint x: 373, endPoint y: 170, distance: 96.3
click at [418, 266] on div "To add new components, you need to create additional extension points in Shopif…" at bounding box center [390, 271] width 129 height 11
click at [333, 123] on span "Audience" at bounding box center [339, 121] width 14 height 4
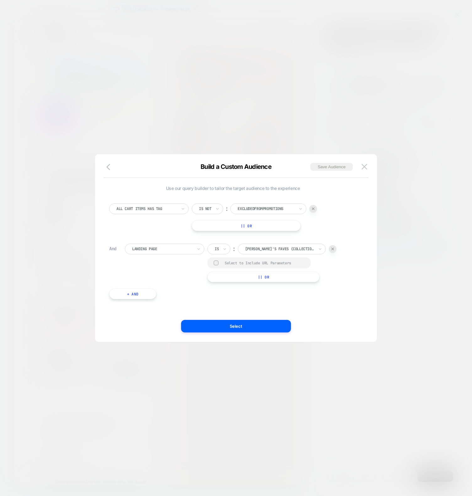
click at [333, 250] on img at bounding box center [333, 249] width 3 height 3
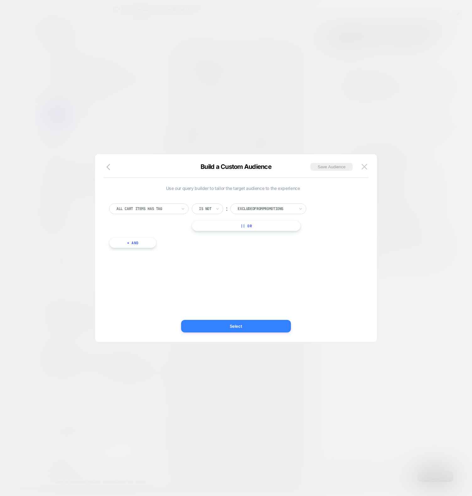
click at [252, 328] on button "Select" at bounding box center [236, 326] width 110 height 13
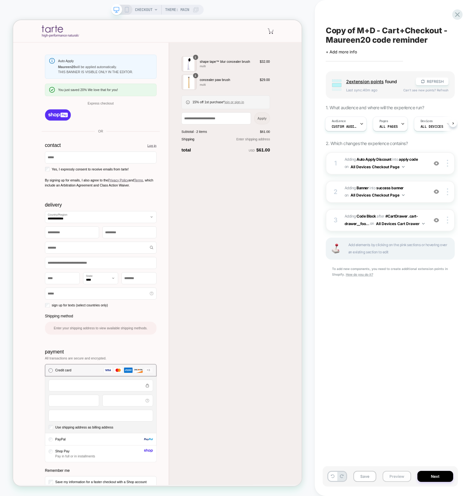
click at [395, 475] on button "Preview" at bounding box center [397, 476] width 29 height 11
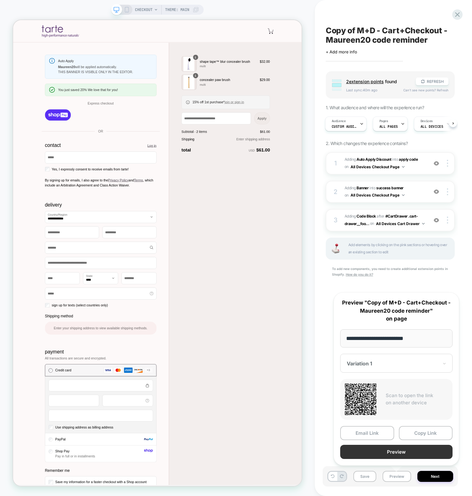
click at [387, 450] on button "Preview" at bounding box center [396, 452] width 112 height 14
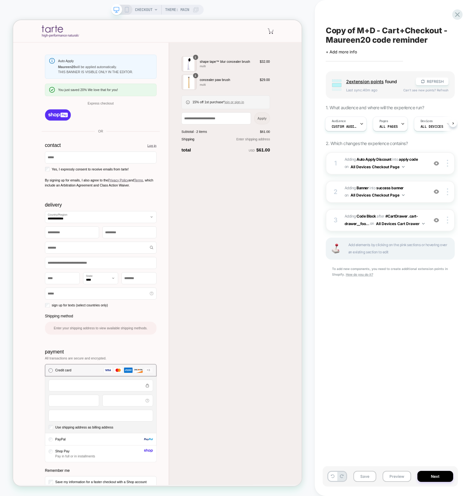
drag, startPoint x: 391, startPoint y: 338, endPoint x: 382, endPoint y: 319, distance: 20.2
click at [391, 337] on div "Copy of M+D - Cart+Checkout - Maureen20 code reminder Click to edit experience …" at bounding box center [390, 248] width 135 height 484
click at [339, 451] on div "Copy of M+D - Cart+Checkout - Maureen20 code reminder Click to edit experience …" at bounding box center [390, 248] width 135 height 484
click at [333, 476] on icon at bounding box center [333, 476] width 4 height 4
click at [340, 129] on div "Audience Custom Audience" at bounding box center [345, 124] width 38 height 14
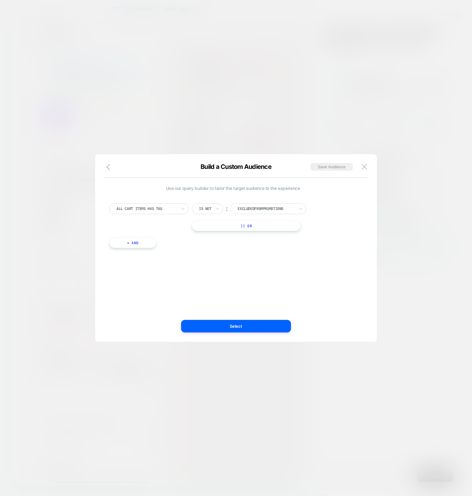
drag, startPoint x: 420, startPoint y: 346, endPoint x: 412, endPoint y: 356, distance: 12.9
click at [420, 346] on div at bounding box center [236, 248] width 472 height 496
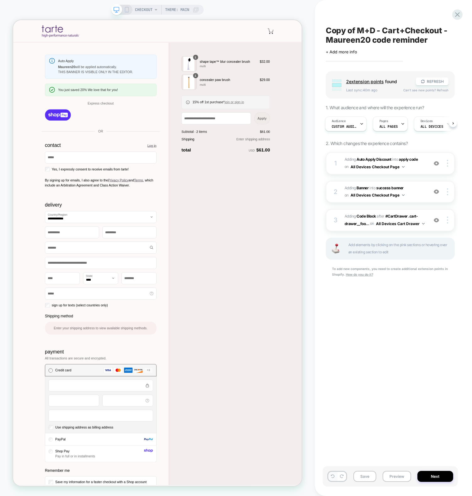
click at [333, 480] on button at bounding box center [332, 476] width 9 height 9
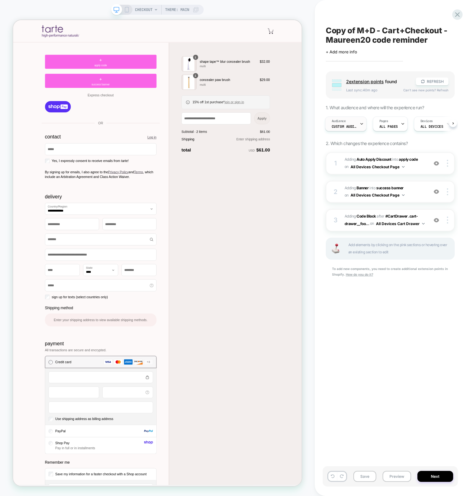
click at [347, 124] on span "Custom Audience" at bounding box center [344, 126] width 25 height 4
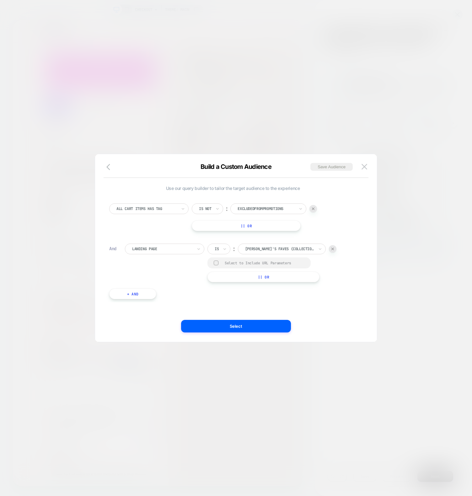
click at [307, 85] on div at bounding box center [236, 248] width 472 height 496
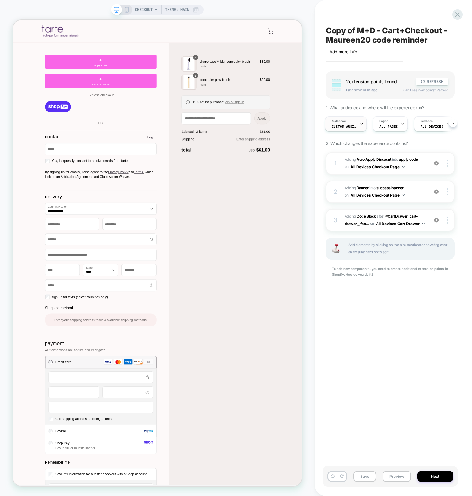
click at [346, 124] on span "Custom Audience" at bounding box center [344, 126] width 25 height 4
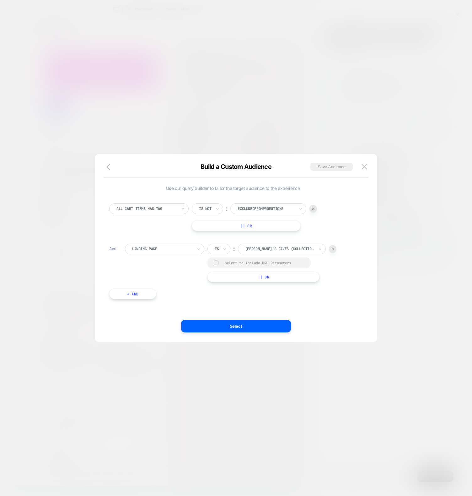
click at [156, 242] on div "All Cart Items Has Tag Is not ︰ excludedFromPromotions || Or And Landing Page I…" at bounding box center [233, 248] width 254 height 108
click at [158, 250] on div at bounding box center [162, 249] width 61 height 6
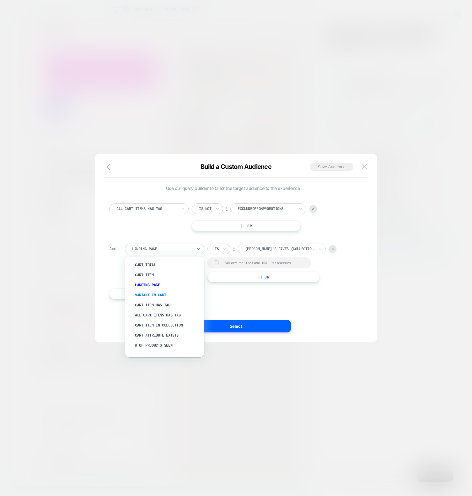
scroll to position [67, 0]
click at [267, 308] on div "Use our query builder to tailor the target audience to the experience All Cart …" at bounding box center [232, 248] width 263 height 163
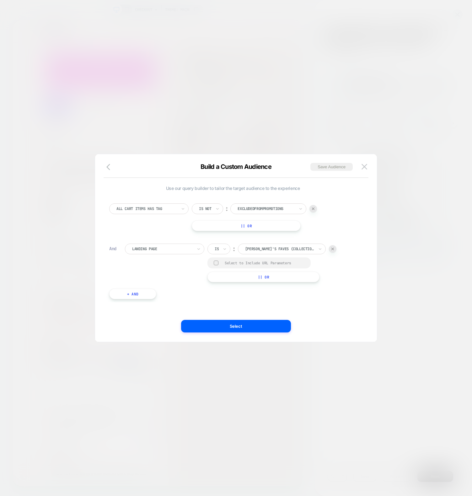
click at [231, 73] on div at bounding box center [236, 248] width 472 height 496
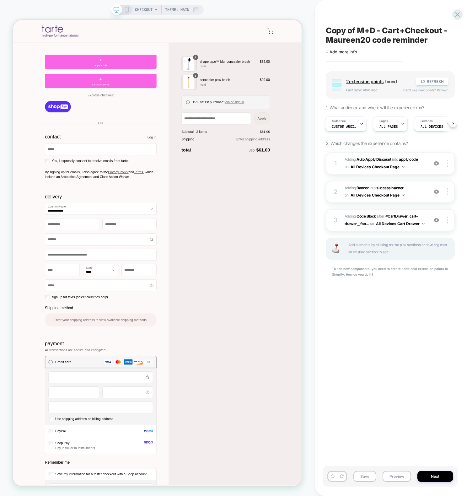
drag, startPoint x: 418, startPoint y: 346, endPoint x: 414, endPoint y: 345, distance: 4.2
click at [416, 348] on div "Copy of M+D - Cart+Checkout - Maureen20 code reminder Click to edit experience …" at bounding box center [390, 248] width 135 height 484
click at [387, 320] on div "Copy of M+D - Cart+Checkout - Maureen20 code reminder Click to edit experience …" at bounding box center [390, 248] width 135 height 484
click at [404, 310] on div "Copy of M+D - Cart+Checkout - Maureen20 code reminder Click to edit experience …" at bounding box center [390, 248] width 135 height 484
click at [349, 361] on div "Copy of M+D - Cart+Checkout - Maureen20 code reminder Click to edit experience …" at bounding box center [390, 248] width 135 height 484
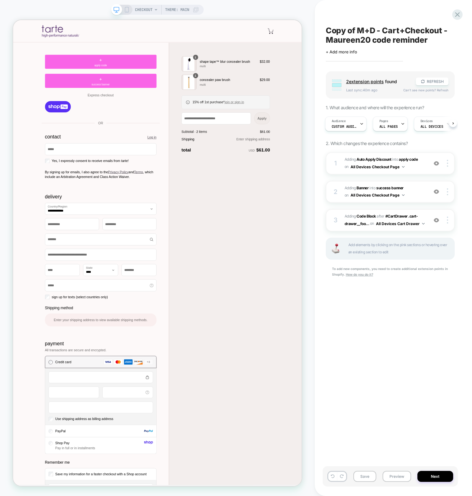
click at [339, 355] on div "Copy of M+D - Cart+Checkout - Maureen20 code reminder Click to edit experience …" at bounding box center [390, 248] width 135 height 484
click at [345, 358] on div "Copy of M+D - Cart+Checkout - Maureen20 code reminder Click to edit experience …" at bounding box center [390, 248] width 135 height 484
click at [361, 342] on div "Copy of M+D - Cart+Checkout - Maureen20 code reminder Click to edit experience …" at bounding box center [390, 248] width 135 height 484
drag, startPoint x: 438, startPoint y: 336, endPoint x: 434, endPoint y: 312, distance: 23.9
click at [438, 335] on div "Copy of M+D - Cart+Checkout - Maureen20 code reminder Click to edit experience …" at bounding box center [390, 248] width 135 height 484
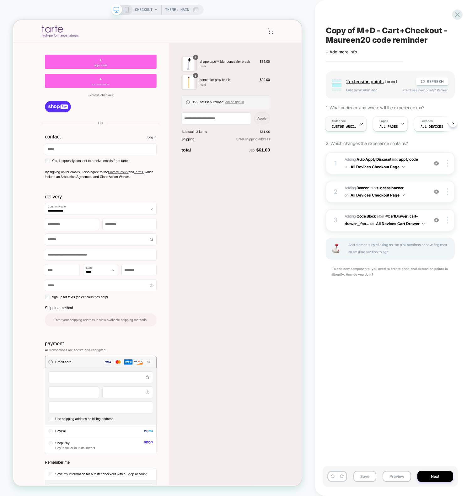
click at [343, 121] on span "Audience" at bounding box center [339, 121] width 14 height 4
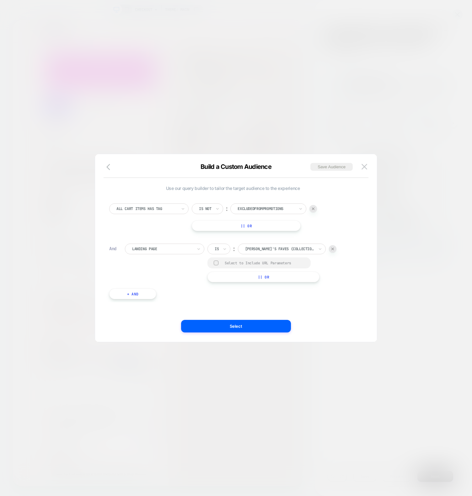
click at [24, 245] on div at bounding box center [236, 248] width 472 height 496
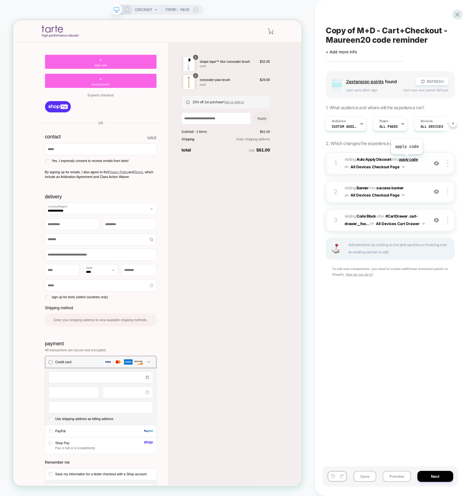
click at [407, 159] on span "apply code" at bounding box center [408, 159] width 19 height 5
click at [439, 164] on img at bounding box center [436, 163] width 5 height 5
click at [438, 163] on img at bounding box center [436, 163] width 5 height 5
click at [413, 374] on div "Copy of M+D - Cart+Checkout - Maureen20 code reminder Click to edit experience …" at bounding box center [390, 248] width 135 height 484
click at [449, 162] on div at bounding box center [449, 163] width 12 height 7
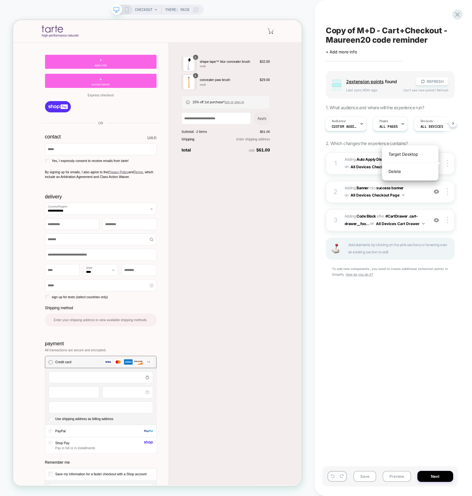
drag, startPoint x: 398, startPoint y: 393, endPoint x: 342, endPoint y: 303, distance: 106.4
click at [398, 393] on div "Copy of M+D - Cart+Checkout - Maureen20 code reminder Click to edit experience …" at bounding box center [390, 248] width 135 height 484
click at [352, 157] on span "Adding Auto Apply Discount" at bounding box center [368, 159] width 47 height 5
click at [345, 186] on span "Adding Banner" at bounding box center [357, 188] width 24 height 5
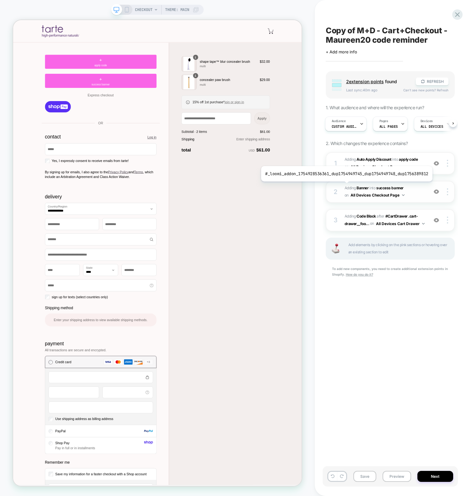
click at [345, 186] on span "Adding Banner" at bounding box center [357, 188] width 24 height 5
click at [365, 187] on b "Banner" at bounding box center [363, 188] width 12 height 5
click at [367, 186] on b "Banner" at bounding box center [363, 188] width 12 height 5
click at [393, 186] on span "success banner" at bounding box center [390, 188] width 27 height 5
drag, startPoint x: 393, startPoint y: 186, endPoint x: 397, endPoint y: 186, distance: 3.8
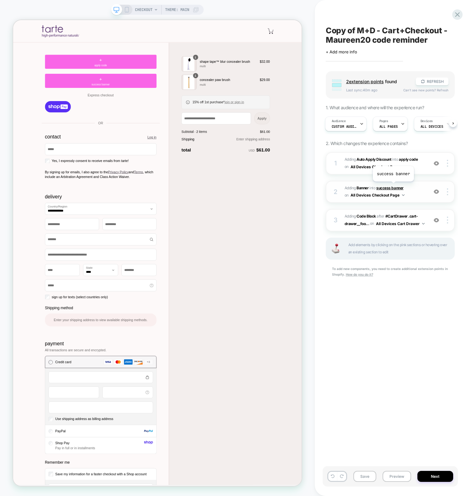
click at [393, 186] on span "success banner" at bounding box center [390, 188] width 27 height 5
drag, startPoint x: 145, startPoint y: 103, endPoint x: 148, endPoint y: 101, distance: 3.5
click at [145, 102] on div "+ success banner" at bounding box center [130, 101] width 149 height 19
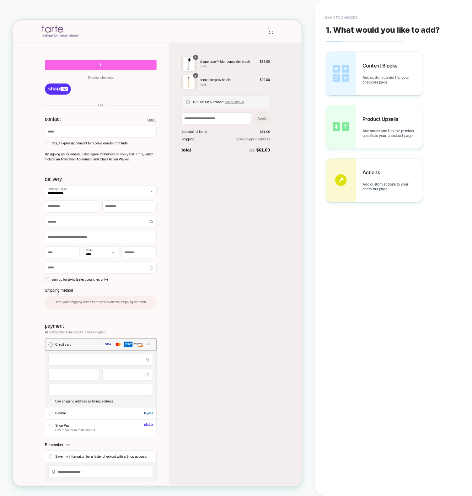
click at [336, 16] on button "< Back to changes" at bounding box center [340, 18] width 41 height 10
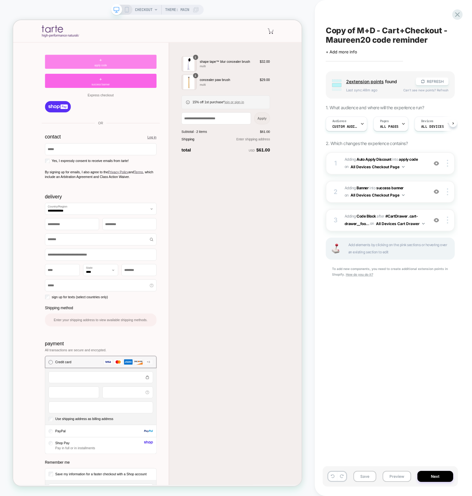
click at [103, 83] on div "+ apply code" at bounding box center [130, 75] width 149 height 19
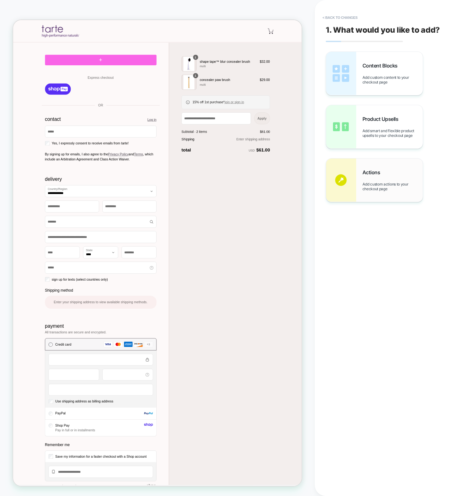
click at [378, 179] on div "Actions Add custom actions to your checkout page" at bounding box center [393, 180] width 60 height 22
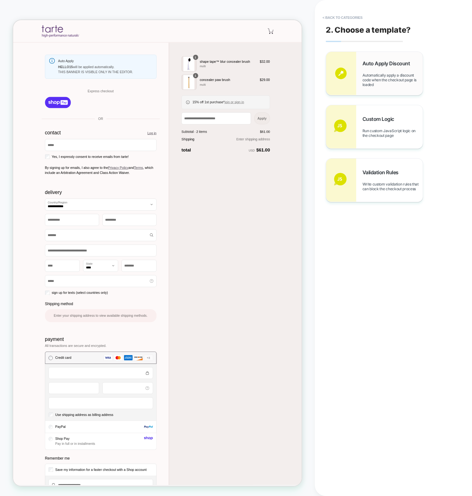
click at [374, 68] on div "Auto Apply Discount Automatically apply a discount code when the checkout page …" at bounding box center [393, 73] width 60 height 27
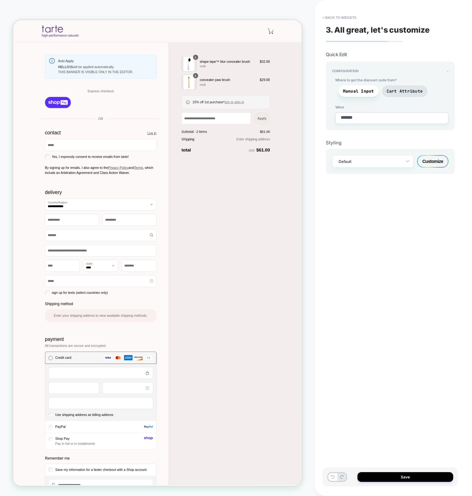
click at [382, 124] on div "Configuration - Where to get the discount code from? Manual Input Cart Attribut…" at bounding box center [390, 96] width 129 height 69
click at [398, 480] on button "Save" at bounding box center [406, 477] width 96 height 10
type textarea "*"
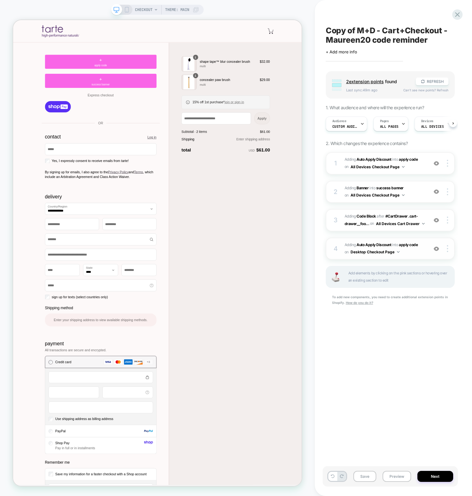
scroll to position [0, 0]
click at [425, 251] on span "#_loomi_addon_1756393700169 Adding Auto Apply Discount INTO apply code apply co…" at bounding box center [385, 248] width 80 height 15
click at [409, 247] on span "#_loomi_addon_1756393700169 Adding Auto Apply Discount INTO apply code apply co…" at bounding box center [385, 248] width 80 height 15
click at [409, 243] on span "apply code" at bounding box center [408, 244] width 19 height 5
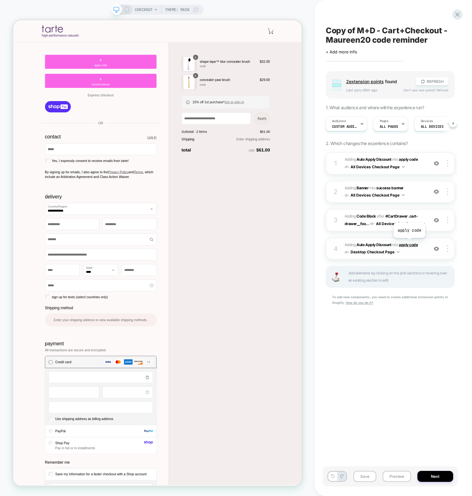
click at [409, 243] on span "apply code" at bounding box center [408, 244] width 19 height 5
click at [409, 242] on span "apply code" at bounding box center [408, 244] width 19 height 5
click at [410, 242] on span "apply code" at bounding box center [408, 244] width 19 height 5
click at [382, 242] on b "Auto Apply Discount" at bounding box center [374, 244] width 35 height 5
click at [452, 247] on div at bounding box center [449, 248] width 12 height 7
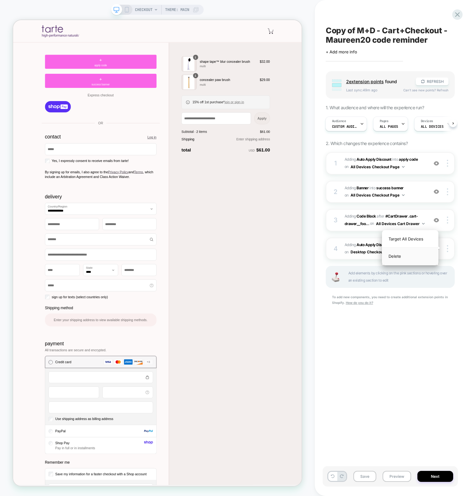
click at [419, 257] on div "Delete" at bounding box center [410, 256] width 56 height 17
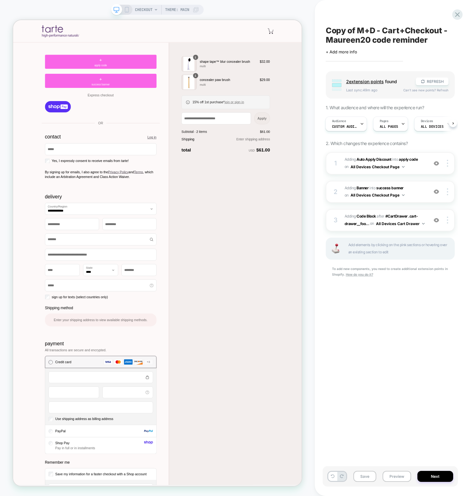
click at [399, 323] on div "Copy of M+D - Cart+Checkout - Maureen20 code reminder Click to edit experience …" at bounding box center [390, 248] width 135 height 484
click at [436, 82] on button "REFRESH" at bounding box center [432, 82] width 33 height 8
click at [126, 7] on icon at bounding box center [127, 10] width 6 height 6
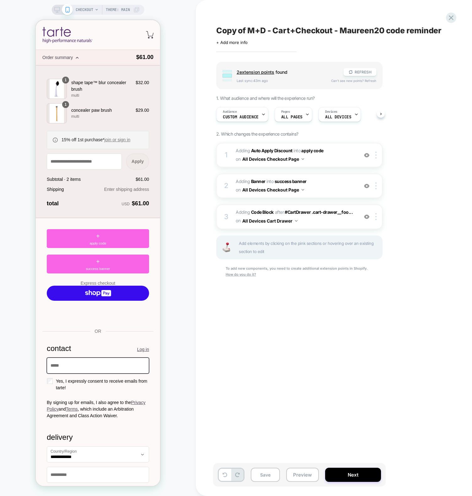
scroll to position [0, 0]
click at [235, 187] on div "2 #_loomi_addon_1754928536361_dup1754949745_dup1754949748_dup1756389812 Adding …" at bounding box center [299, 186] width 166 height 24
click at [227, 158] on div "1" at bounding box center [226, 155] width 6 height 13
click at [200, 150] on div "Copy of M+D - Cart+Checkout - Maureen20 code reminder Click to edit experience …" at bounding box center [334, 248] width 276 height 496
click at [173, 220] on div "CHECKOUT Theme: MAIN" at bounding box center [98, 248] width 196 height 484
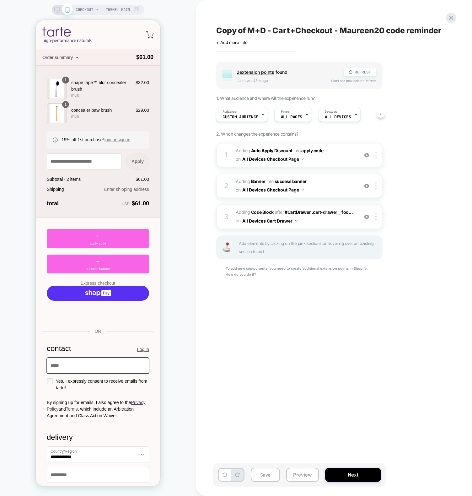
click at [297, 369] on div "Copy of M+D - Cart+Checkout - Maureen20 code reminder Click to edit experience …" at bounding box center [331, 248] width 236 height 484
drag, startPoint x: 367, startPoint y: 325, endPoint x: 346, endPoint y: 294, distance: 36.8
click at [366, 321] on div "Copy of M+D - Cart+Checkout - Maureen20 code reminder Click to edit experience …" at bounding box center [331, 248] width 236 height 484
click at [343, 185] on span "#_loomi_addon_1754928536361_dup1754949745_dup1754949748_dup1756389812 Adding Ba…" at bounding box center [296, 185] width 120 height 17
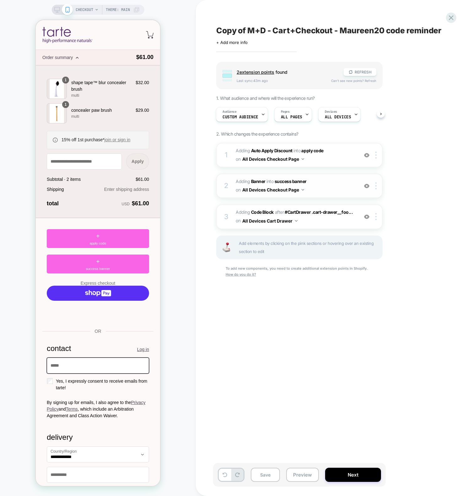
click at [343, 185] on span "#_loomi_addon_1754928536361_dup1754949745_dup1754949748_dup1756389812 Adding Ba…" at bounding box center [296, 185] width 120 height 17
click at [241, 150] on span "Adding Auto Apply Discount" at bounding box center [264, 150] width 57 height 5
click at [241, 149] on span "Adding Auto Apply Discount" at bounding box center [264, 150] width 57 height 5
drag, startPoint x: 241, startPoint y: 149, endPoint x: 263, endPoint y: 151, distance: 22.1
click at [241, 149] on span "Adding Auto Apply Discount" at bounding box center [264, 150] width 57 height 5
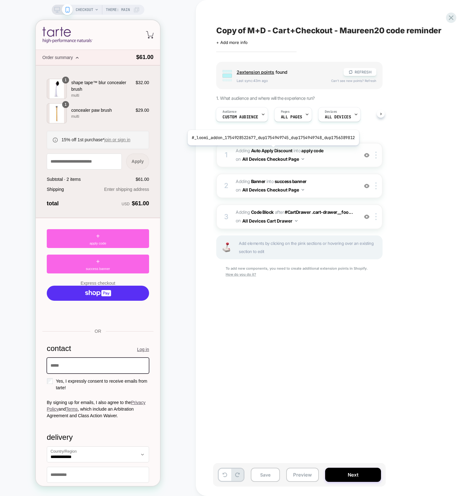
click at [278, 147] on span "#_loomi_addon_1754928522677_dup1754949745_dup1754949748_dup1756389812 Adding Au…" at bounding box center [296, 155] width 120 height 17
drag, startPoint x: 312, startPoint y: 452, endPoint x: 219, endPoint y: 115, distance: 349.0
click at [312, 451] on div "Copy of M+D - Cart+Checkout - Maureen20 code reminder Click to edit experience …" at bounding box center [331, 248] width 236 height 484
click at [225, 214] on div "3" at bounding box center [226, 217] width 6 height 13
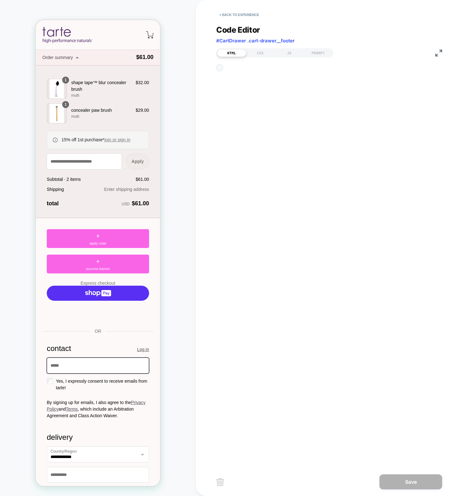
scroll to position [34, 0]
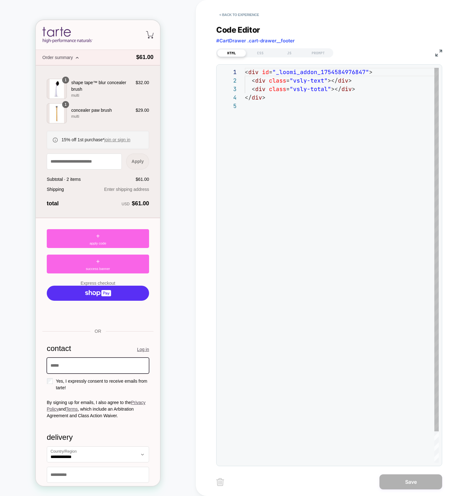
click at [304, 172] on div "< div id = "_loomi_addon_1754584976847" > < div class = "vsly-text" ></ div > <…" at bounding box center [342, 282] width 194 height 429
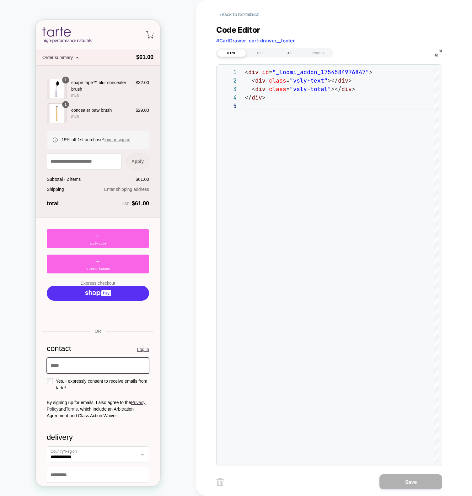
click at [293, 53] on div "JS" at bounding box center [289, 53] width 29 height 8
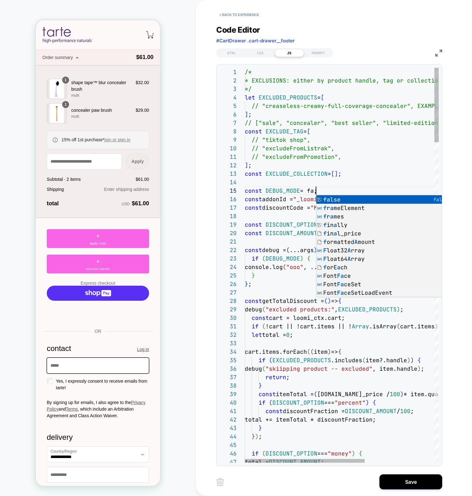
scroll to position [34, 81]
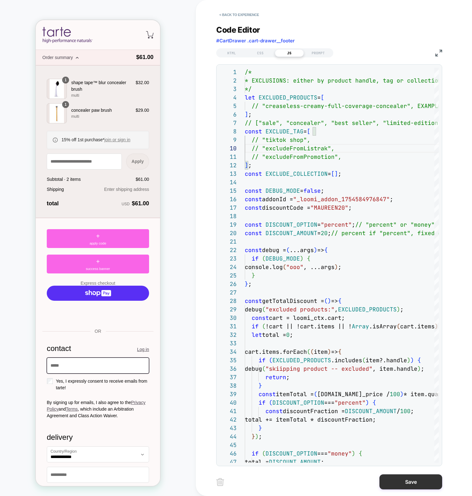
type textarea "**********"
click at [401, 483] on button "Save" at bounding box center [411, 481] width 63 height 15
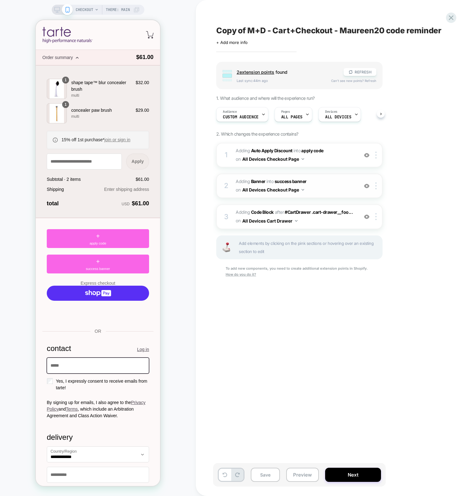
drag, startPoint x: 288, startPoint y: 293, endPoint x: 325, endPoint y: 194, distance: 105.7
click at [287, 293] on div "1 #_loomi_addon_1754928522677_dup1754949745_dup1754949748_dup1756389812 Adding …" at bounding box center [299, 218] width 166 height 151
click at [244, 111] on div "Audience Custom Audience" at bounding box center [240, 114] width 48 height 14
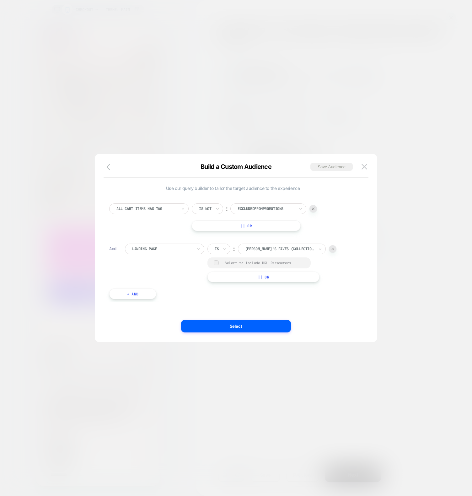
drag, startPoint x: 173, startPoint y: 122, endPoint x: 188, endPoint y: 123, distance: 15.4
click at [173, 122] on div at bounding box center [236, 248] width 472 height 496
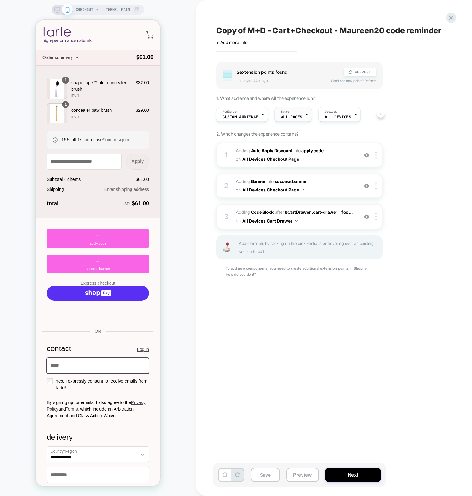
click at [278, 120] on div "Pages ALL PAGES" at bounding box center [292, 114] width 34 height 14
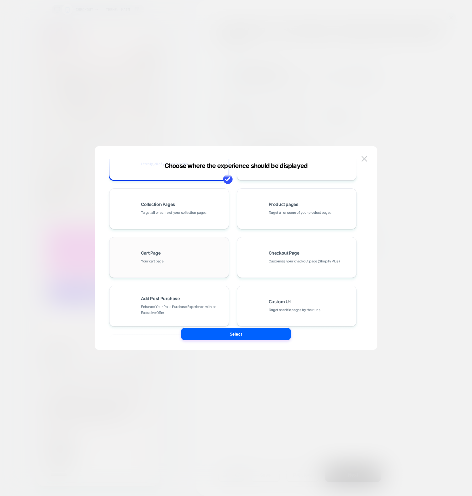
scroll to position [0, 0]
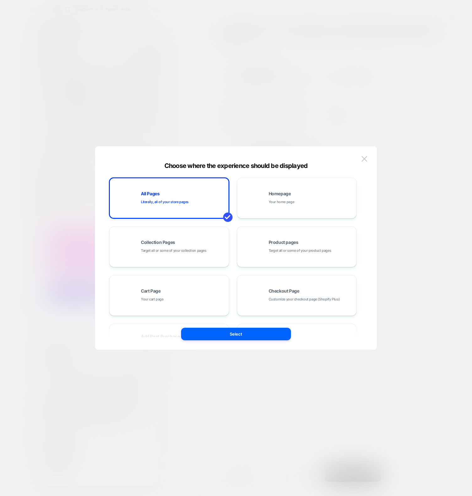
click at [62, 275] on div at bounding box center [236, 248] width 472 height 496
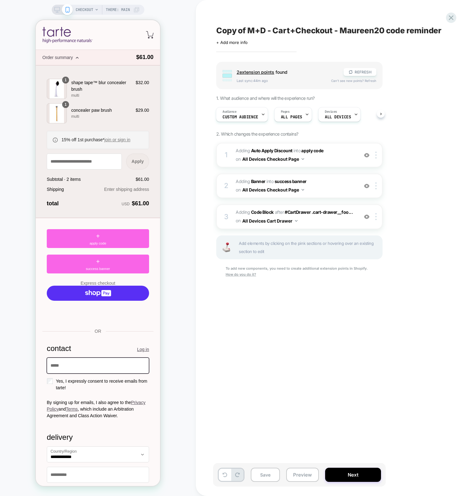
click at [355, 349] on div "Copy of M+D - Cart+Checkout - Maureen20 code reminder Click to edit experience …" at bounding box center [331, 248] width 236 height 484
click at [323, 371] on div "Copy of M+D - Cart+Checkout - Maureen20 code reminder Click to edit experience …" at bounding box center [331, 248] width 236 height 484
click at [334, 115] on span "ALL DEVICES" at bounding box center [338, 117] width 26 height 4
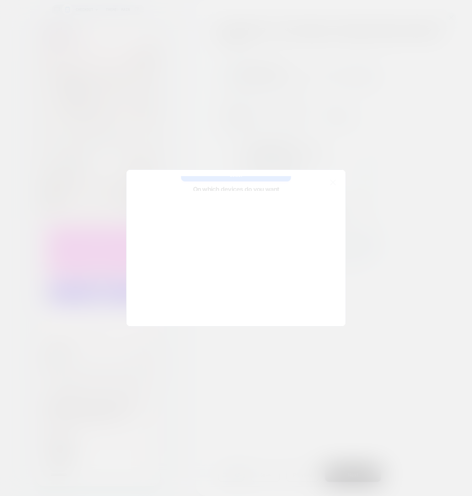
click at [291, 82] on div at bounding box center [236, 248] width 472 height 496
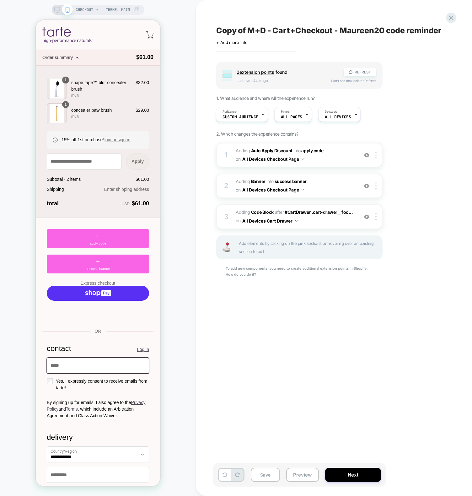
scroll to position [0, 3]
click at [279, 339] on div "Copy of M+D - Cart+Checkout - Maureen20 code reminder Click to edit experience …" at bounding box center [331, 248] width 236 height 484
click at [234, 115] on span "Custom Audience" at bounding box center [238, 117] width 36 height 4
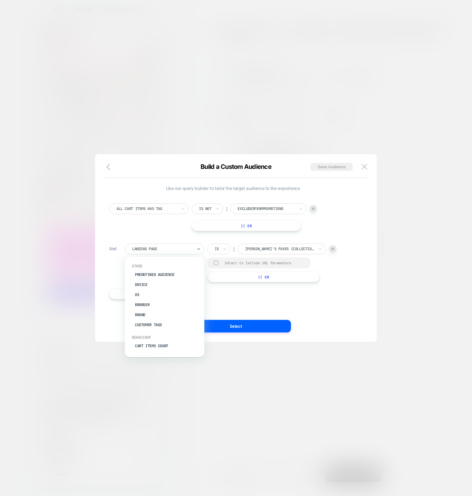
click at [192, 249] on div at bounding box center [162, 249] width 61 height 6
click at [112, 240] on div "All Cart Items Has Tag Is not ︰ excludedFromPromotions || Or And option Device …" at bounding box center [233, 248] width 254 height 108
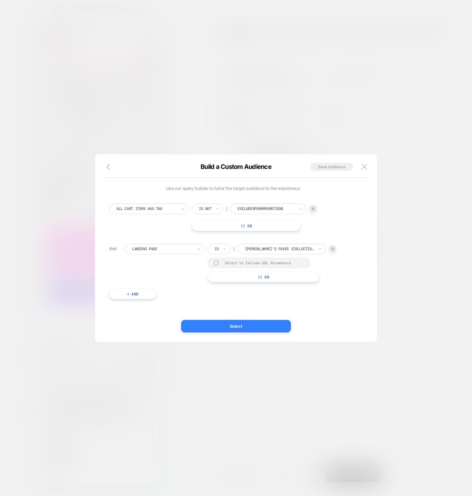
drag, startPoint x: 374, startPoint y: 301, endPoint x: 290, endPoint y: 322, distance: 85.8
click at [373, 301] on div "Build a Custom Audience Save Audience Use our query builder to tailor the targe…" at bounding box center [236, 251] width 282 height 182
click at [267, 322] on button "Select" at bounding box center [236, 326] width 110 height 13
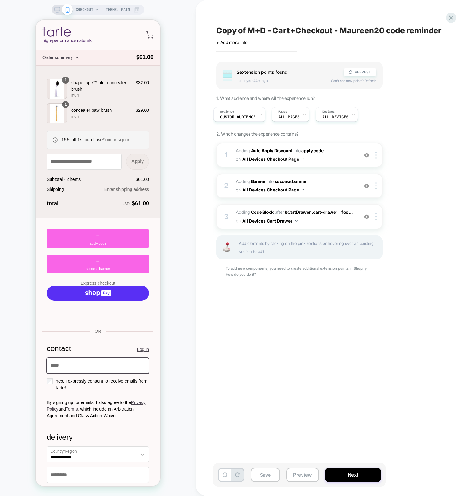
drag, startPoint x: 324, startPoint y: 398, endPoint x: 315, endPoint y: 422, distance: 25.3
click at [323, 398] on div "Copy of M+D - Cart+Checkout - Maureen20 code reminder Click to edit experience …" at bounding box center [331, 248] width 236 height 484
click at [301, 467] on div "Save Preview Next" at bounding box center [299, 475] width 173 height 24
click at [302, 474] on button "Preview" at bounding box center [302, 475] width 33 height 14
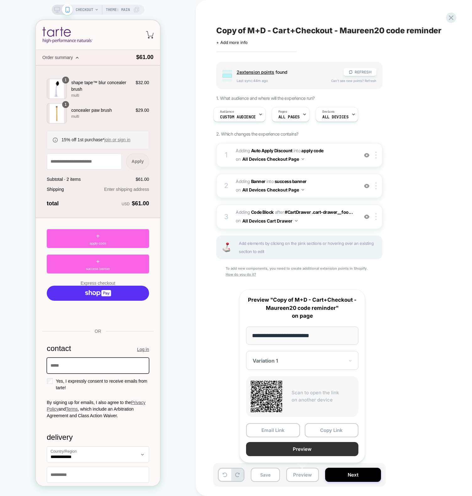
click at [304, 448] on button "Preview" at bounding box center [302, 449] width 112 height 14
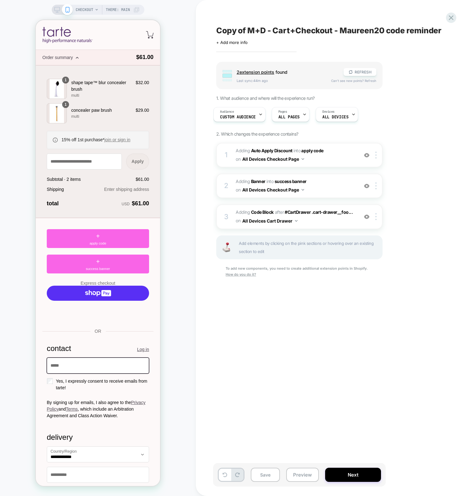
click at [95, 7] on div "CHECKOUT Theme: MAIN" at bounding box center [108, 10] width 64 height 10
click at [78, 12] on span "CHECKOUT" at bounding box center [85, 10] width 18 height 10
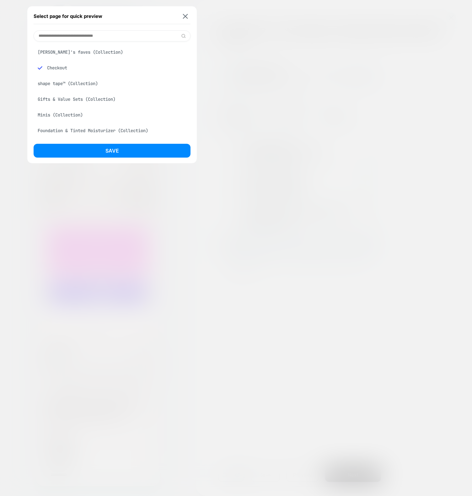
click at [81, 55] on div "Maureen's faves (Collection)" at bounding box center [112, 52] width 157 height 12
drag, startPoint x: 111, startPoint y: 151, endPoint x: 114, endPoint y: 152, distance: 3.4
click at [111, 152] on button "Save" at bounding box center [112, 151] width 157 height 14
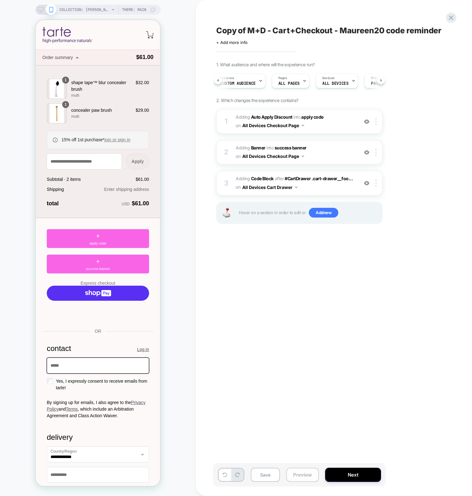
scroll to position [0, 3]
click at [290, 475] on button "Preview" at bounding box center [302, 475] width 33 height 14
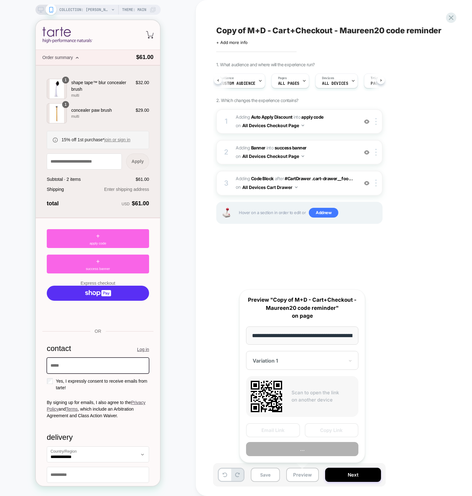
scroll to position [0, 69]
click at [300, 452] on button "Preview" at bounding box center [302, 449] width 112 height 14
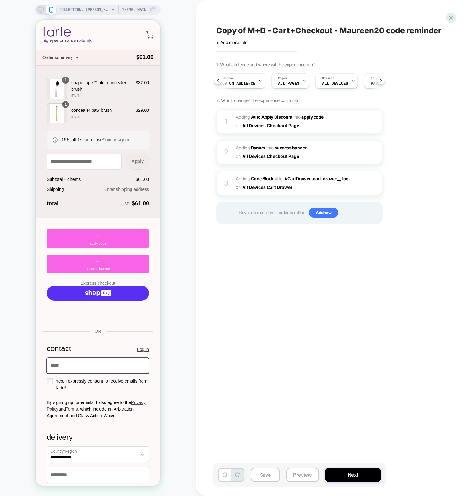
scroll to position [0, 3]
click at [306, 478] on button "Preview" at bounding box center [302, 475] width 33 height 14
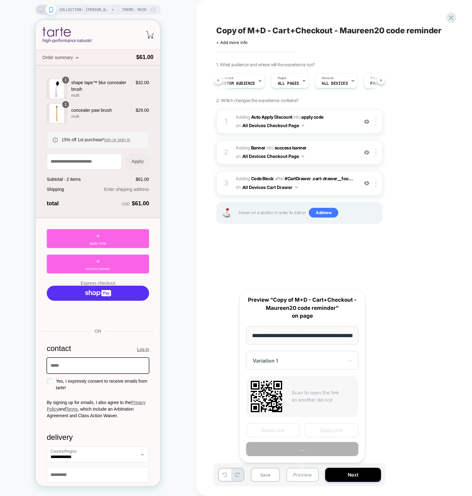
scroll to position [0, 69]
click at [323, 428] on button "Copy Link" at bounding box center [332, 431] width 54 height 14
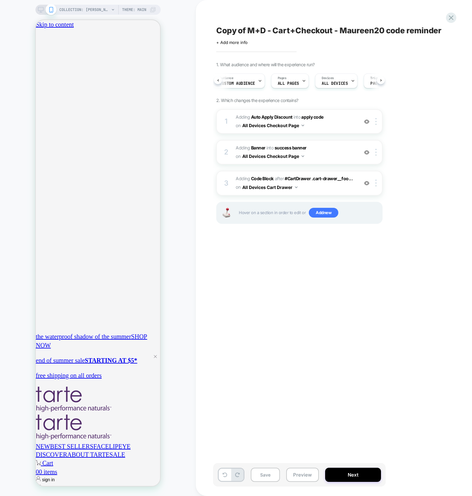
scroll to position [0, 0]
click at [165, 149] on div "COLLECTION: Maureen's faves (Category) COLLECTION: Maureen's faves (Category) T…" at bounding box center [98, 248] width 196 height 484
drag, startPoint x: 357, startPoint y: 339, endPoint x: 277, endPoint y: 296, distance: 90.7
click at [357, 339] on div "Copy of M+D - Cart+Checkout - Maureen20 code reminder Click to edit experience …" at bounding box center [331, 248] width 236 height 484
click at [163, 148] on div "COLLECTION: Maureen's faves (Category) COLLECTION: Maureen's faves (Category) T…" at bounding box center [98, 248] width 196 height 484
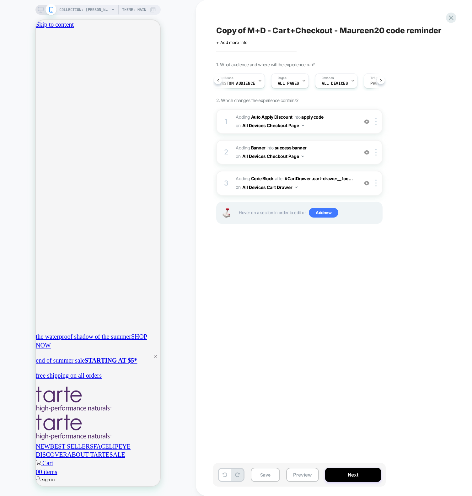
click at [259, 301] on div "Copy of M+D - Cart+Checkout - Maureen20 code reminder Click to edit experience …" at bounding box center [331, 248] width 236 height 484
click at [236, 344] on div "Copy of M+D - Cart+Checkout - Maureen20 code reminder Click to edit experience …" at bounding box center [331, 248] width 236 height 484
click at [237, 84] on span "Custom Audience" at bounding box center [238, 83] width 36 height 4
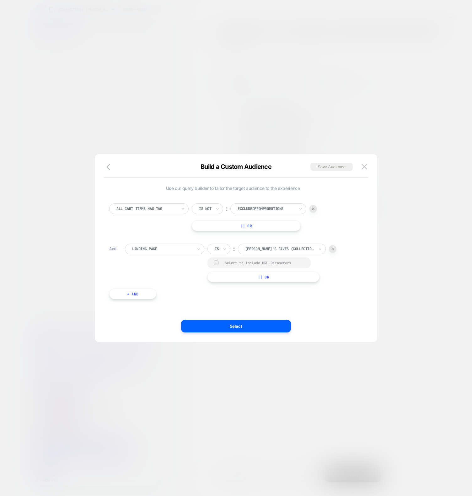
click at [167, 68] on div at bounding box center [236, 248] width 472 height 496
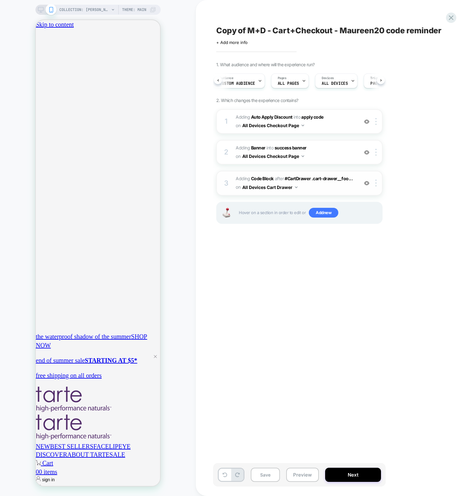
click at [234, 178] on div "3 Adding Code Block AFTER #CartDrawer .cart-drawer__foo... #CartDrawer .cart-dr…" at bounding box center [299, 183] width 166 height 24
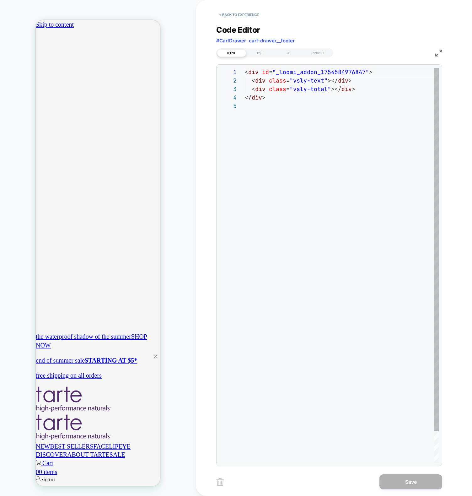
scroll to position [34, 0]
drag, startPoint x: 311, startPoint y: 104, endPoint x: 314, endPoint y: 89, distance: 15.0
click at [311, 104] on div "< div id = "_loomi_addon_1754584976847" > < div class = "vsly-text" ></ div > <…" at bounding box center [342, 282] width 194 height 429
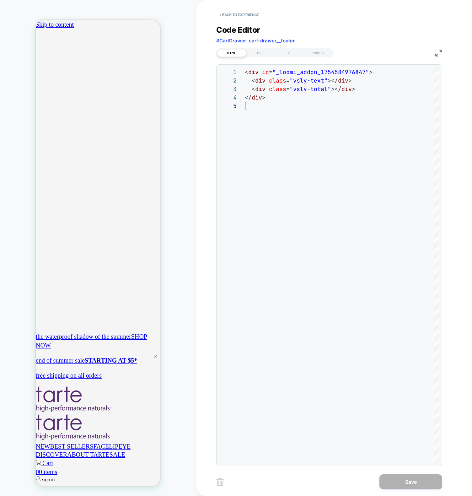
click at [282, 58] on div "**********" at bounding box center [329, 241] width 226 height 449
click at [283, 55] on div "JS" at bounding box center [289, 53] width 29 height 8
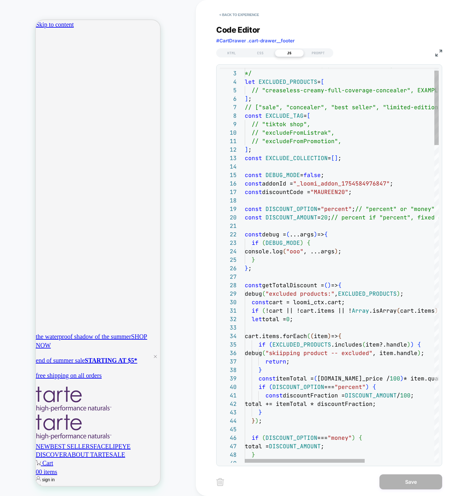
scroll to position [0, 0]
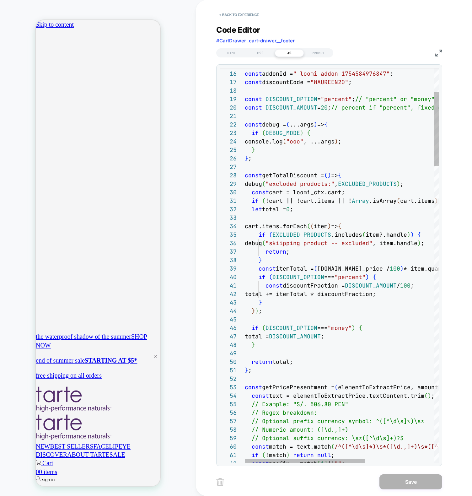
type textarea "**********"
click at [254, 15] on button "< Back to experience" at bounding box center [239, 15] width 46 height 10
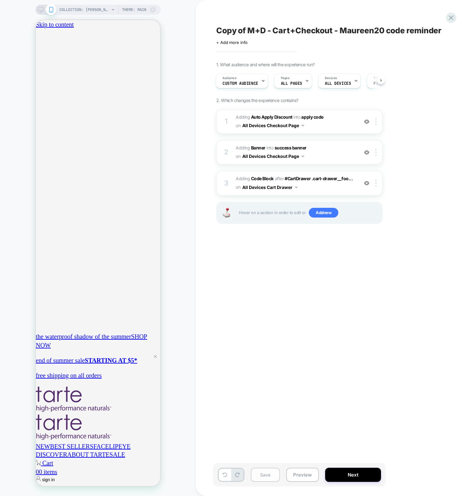
scroll to position [0, 111]
click at [261, 474] on button "Save" at bounding box center [265, 475] width 29 height 14
click at [269, 390] on div "Copy of M+D - Cart+Checkout - Maureen20 code reminder Click to edit experience …" at bounding box center [331, 248] width 236 height 484
click at [302, 478] on button "Preview" at bounding box center [302, 475] width 33 height 14
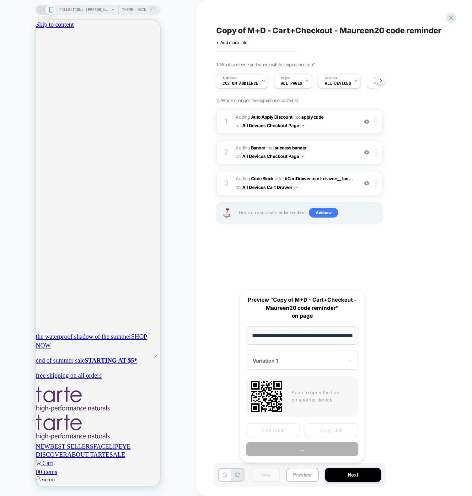
scroll to position [0, 69]
click at [329, 428] on button "Copy Link" at bounding box center [332, 431] width 54 height 14
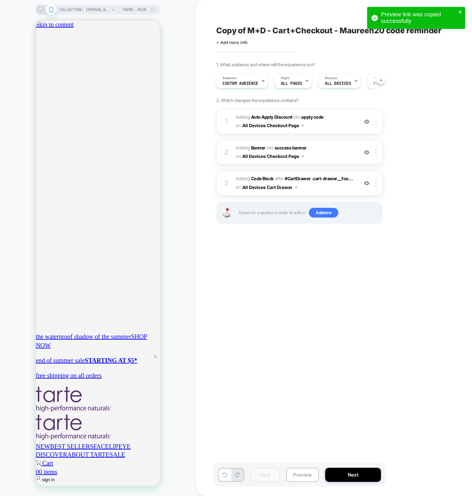
click at [293, 353] on div "Copy of M+D - Cart+Checkout - Maureen20 code reminder Click to edit experience …" at bounding box center [331, 248] width 236 height 484
drag, startPoint x: 353, startPoint y: 297, endPoint x: 308, endPoint y: 187, distance: 119.5
click at [351, 295] on div "Copy of M+D - Cart+Checkout - Maureen20 code reminder Click to edit experience …" at bounding box center [331, 248] width 236 height 484
click at [232, 175] on div "3 Adding Code Block AFTER #CartDrawer .cart-drawer__foo... #CartDrawer .cart-dr…" at bounding box center [299, 183] width 166 height 24
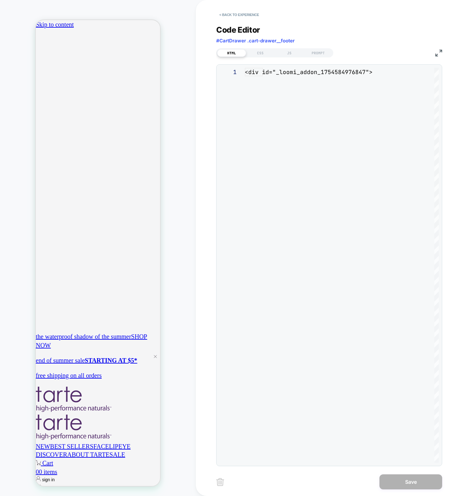
scroll to position [34, 0]
click at [293, 53] on div "JS" at bounding box center [289, 53] width 29 height 8
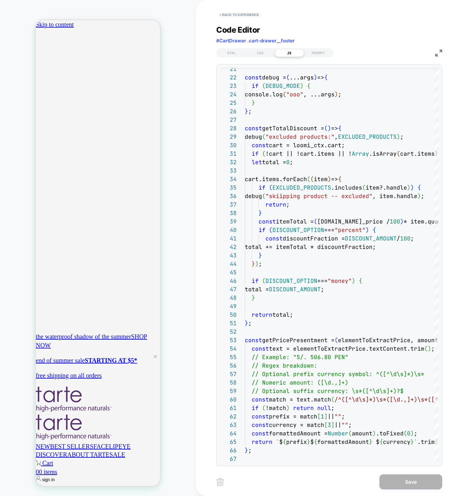
scroll to position [0, 221]
click at [236, 20] on button "< Back to experience" at bounding box center [239, 15] width 46 height 10
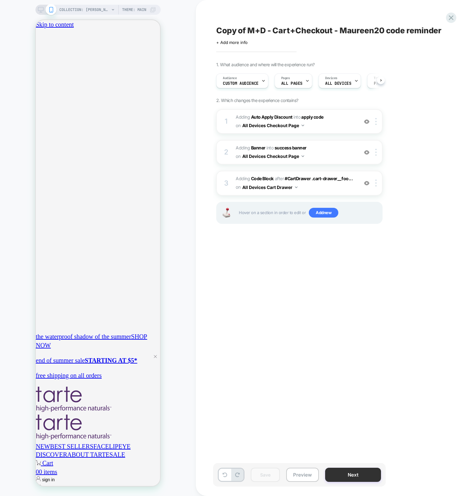
scroll to position [0, 0]
click at [307, 476] on button "Preview" at bounding box center [302, 475] width 33 height 14
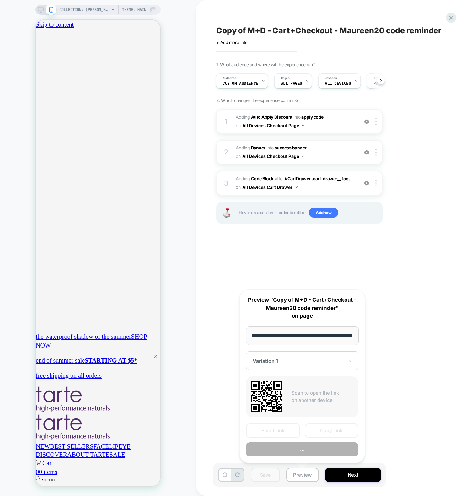
scroll to position [0, 0]
click at [328, 434] on button "Copy Link" at bounding box center [332, 431] width 54 height 14
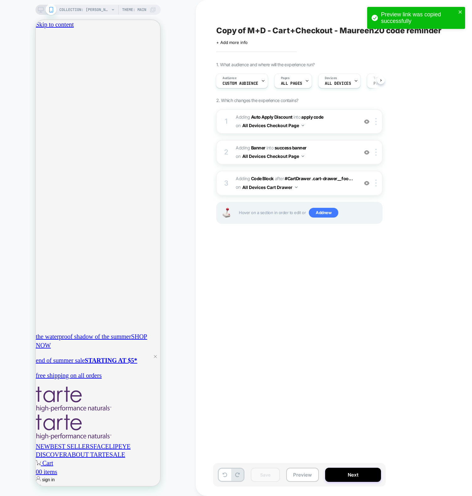
click at [240, 355] on div "Copy of M+D - Cart+Checkout - Maureen20 code reminder Click to edit experience …" at bounding box center [331, 248] width 236 height 484
click at [459, 11] on icon "close" at bounding box center [460, 11] width 3 height 3
drag, startPoint x: 344, startPoint y: 368, endPoint x: 321, endPoint y: 384, distance: 27.6
click at [344, 369] on div "Copy of M+D - Cart+Checkout - Maureen20 code reminder Click to edit experience …" at bounding box center [331, 248] width 236 height 484
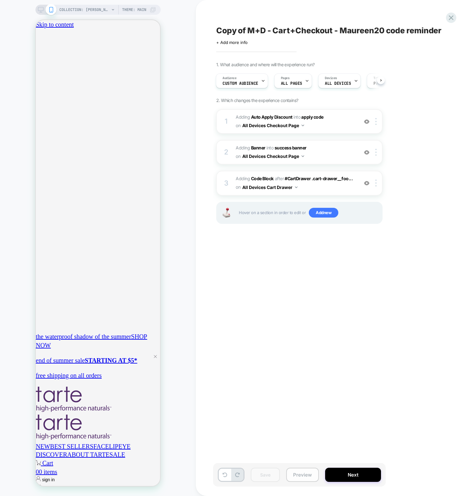
click at [307, 476] on button "Preview" at bounding box center [302, 475] width 33 height 14
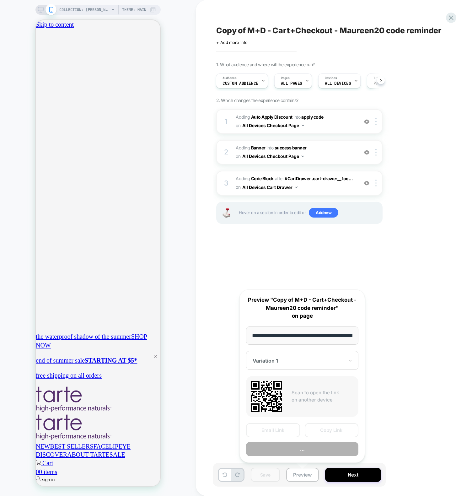
scroll to position [0, 69]
click at [339, 430] on button "Copy Link" at bounding box center [332, 431] width 54 height 14
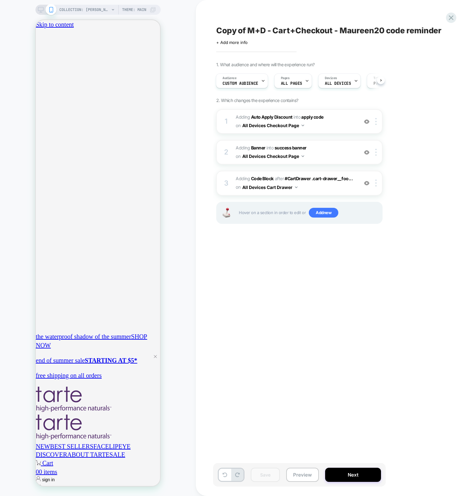
scroll to position [0, 0]
click at [181, 150] on div "COLLECTION: Maureen's faves (Category) COLLECTION: Maureen's faves (Category) T…" at bounding box center [98, 248] width 196 height 484
click at [250, 327] on div "Copy of M+D - Cart+Checkout - Maureen20 code reminder Click to edit experience …" at bounding box center [331, 248] width 236 height 484
click at [230, 360] on div "Copy of M+D - Cart+Checkout - Maureen20 code reminder Click to edit experience …" at bounding box center [331, 248] width 236 height 484
click at [228, 179] on div "3" at bounding box center [226, 183] width 6 height 13
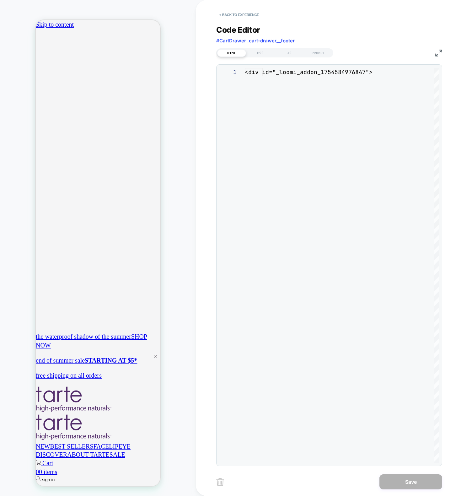
scroll to position [34, 0]
click at [234, 15] on button "< Back to experience" at bounding box center [239, 15] width 46 height 10
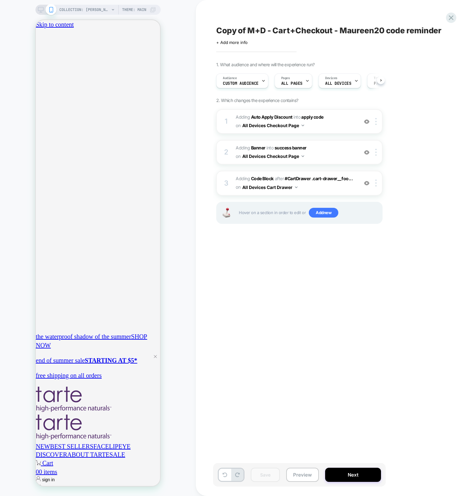
click at [192, 25] on div "COLLECTION: Maureen's faves (Category) COLLECTION: Maureen's faves (Category) T…" at bounding box center [98, 248] width 196 height 484
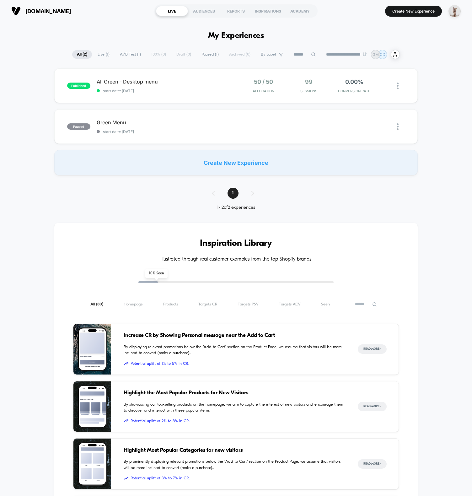
click at [451, 42] on div "**********" at bounding box center [236, 380] width 472 height 716
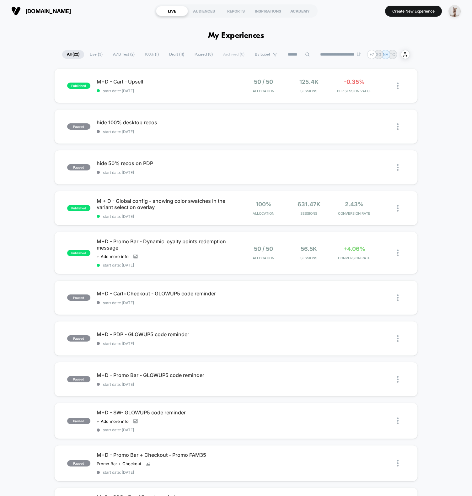
click at [140, 15] on section "tartecosmetics.com" at bounding box center [79, 11] width 140 height 16
click at [395, 10] on button "Create New Experience" at bounding box center [413, 11] width 57 height 11
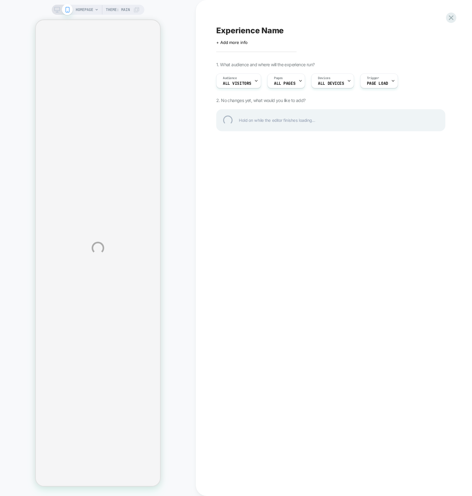
click at [191, 137] on div "HOMEPAGE Theme: MAIN Experience Name Click to edit experience details + Add mor…" at bounding box center [236, 248] width 472 height 496
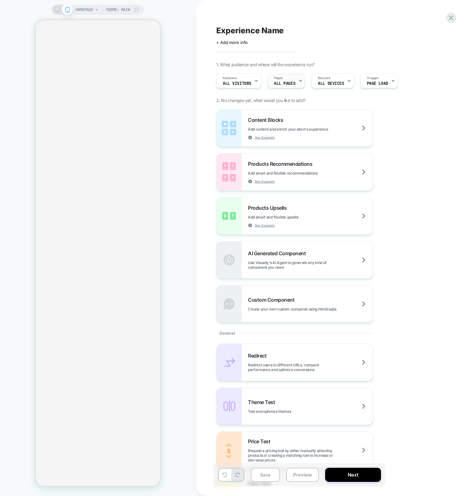
click at [277, 79] on span "Pages" at bounding box center [278, 78] width 9 height 4
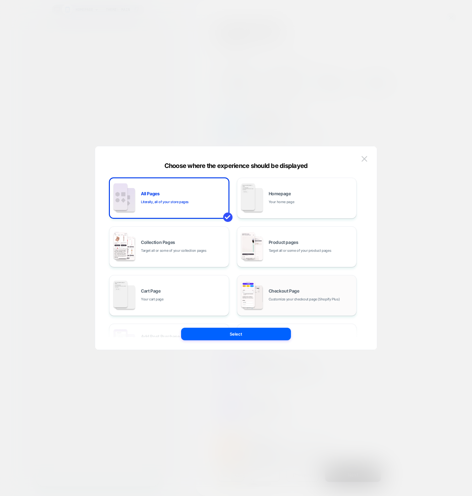
click at [280, 296] on span "Customize your checkout page (Shopify Plus)" at bounding box center [304, 299] width 71 height 6
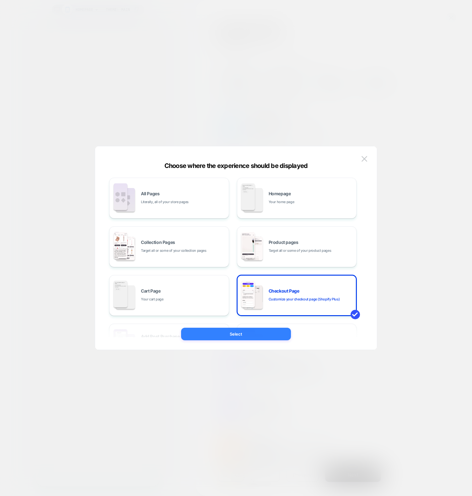
click at [247, 337] on button "Select" at bounding box center [236, 334] width 110 height 13
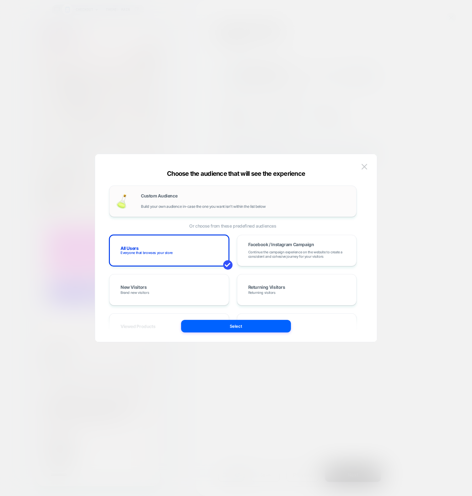
click at [174, 201] on div "Custom Audience Build your own audience in-case the one you want isn't within t…" at bounding box center [245, 201] width 209 height 15
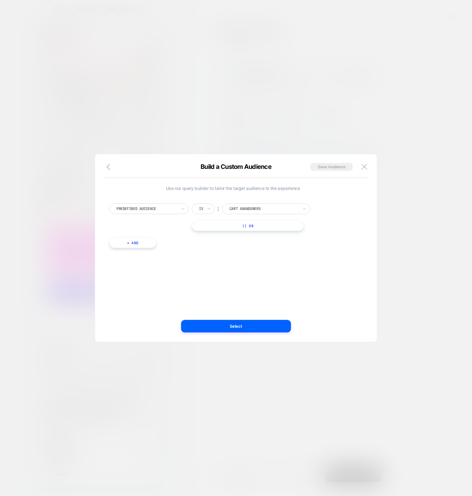
click at [152, 213] on div "Predefined Audience" at bounding box center [148, 208] width 79 height 11
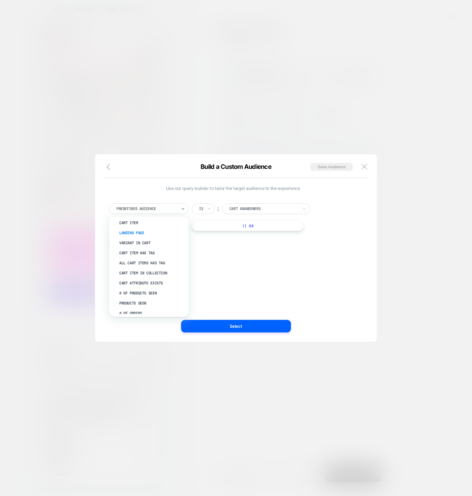
click at [143, 232] on div "Landing Page" at bounding box center [152, 233] width 73 height 10
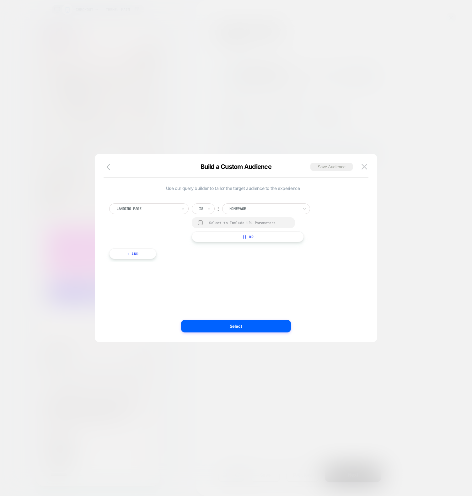
drag, startPoint x: 277, startPoint y: 284, endPoint x: 245, endPoint y: 245, distance: 50.4
click at [277, 284] on div "Use our query builder to tailor the target audience to the experience Landing P…" at bounding box center [232, 248] width 263 height 163
click at [265, 208] on div at bounding box center [264, 209] width 69 height 6
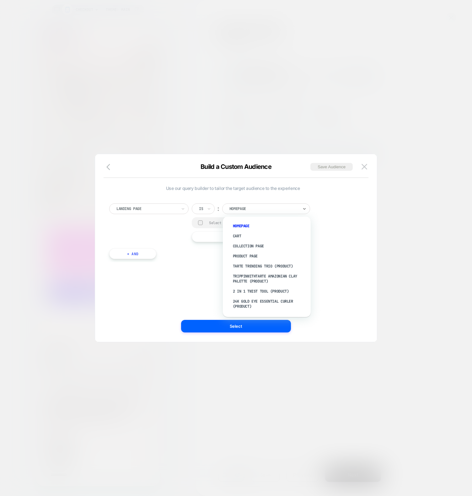
click at [192, 289] on div "Use our query builder to tailor the target audience to the experience Landing P…" at bounding box center [232, 248] width 263 height 163
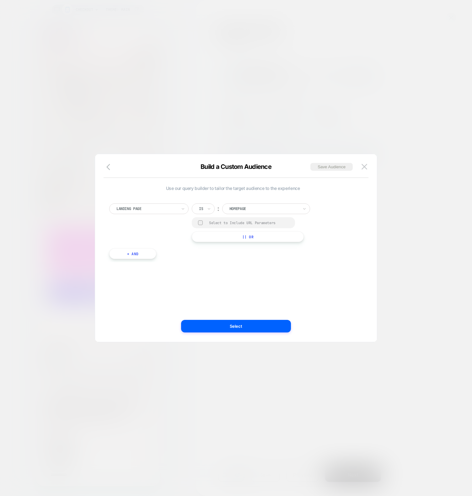
click at [183, 303] on div "Use our query builder to tailor the target audience to the experience Landing P…" at bounding box center [232, 248] width 263 height 163
drag, startPoint x: 206, startPoint y: 265, endPoint x: 169, endPoint y: 242, distance: 44.0
click at [206, 265] on div "Use our query builder to tailor the target audience to the experience Landing P…" at bounding box center [232, 248] width 263 height 163
click at [109, 168] on icon "button" at bounding box center [110, 167] width 8 height 8
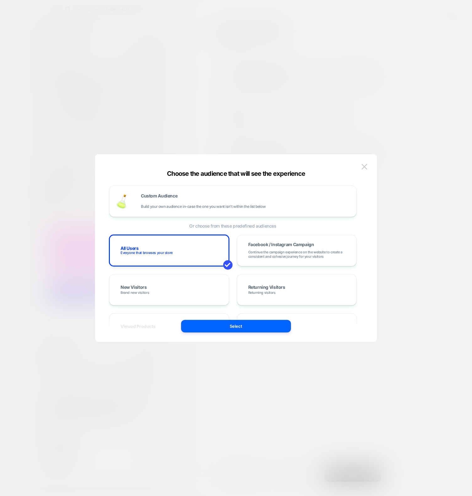
click at [325, 121] on div at bounding box center [236, 248] width 472 height 496
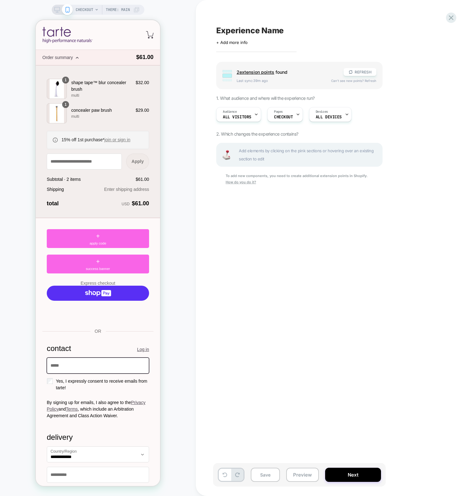
drag, startPoint x: 312, startPoint y: 290, endPoint x: 310, endPoint y: 279, distance: 11.0
click at [312, 290] on div "Experience Name Click to edit experience details + Add more info Group 2 extens…" at bounding box center [331, 248] width 236 height 484
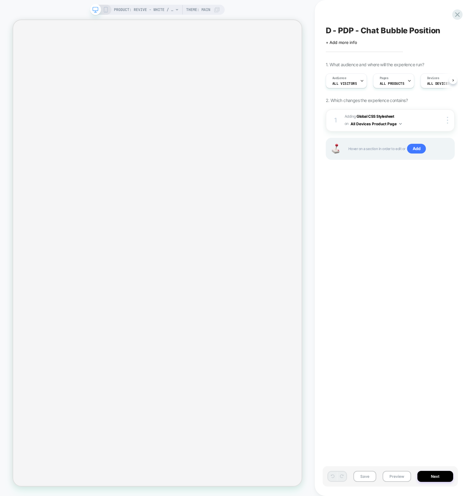
scroll to position [0, 0]
click at [353, 321] on div "D - PDP - Chat Bubble Position Click to edit experience details + Add more info…" at bounding box center [390, 248] width 135 height 484
click at [394, 476] on button "Preview" at bounding box center [397, 476] width 29 height 11
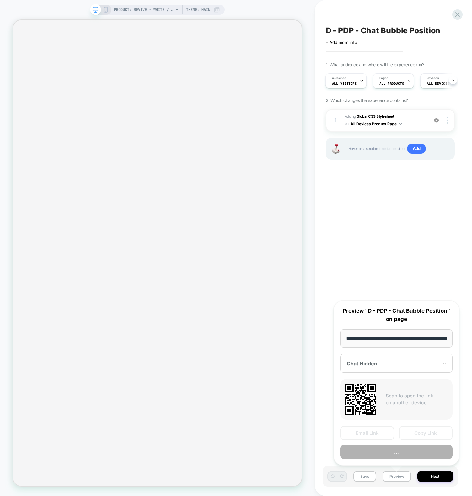
scroll to position [0, 89]
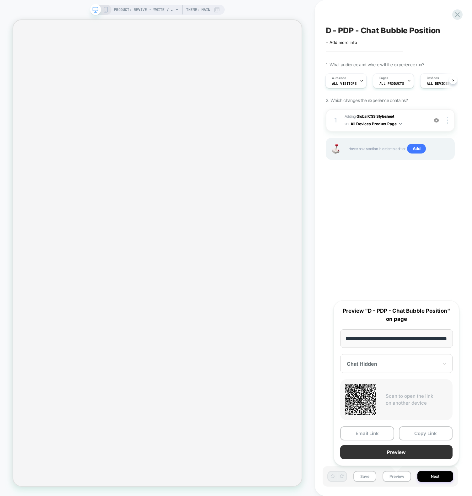
click at [385, 452] on button "Preview" at bounding box center [396, 452] width 112 height 14
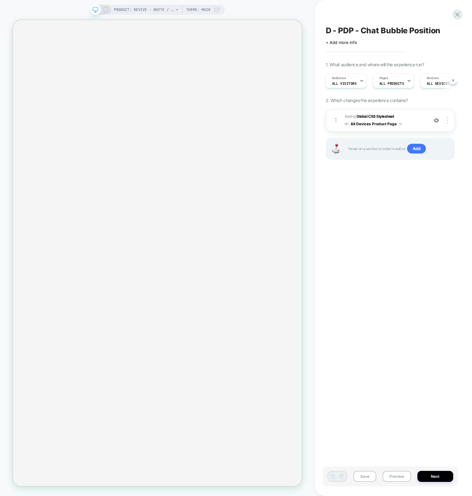
drag, startPoint x: 370, startPoint y: 226, endPoint x: 362, endPoint y: 148, distance: 79.2
click at [370, 225] on div "D - PDP - Chat Bubble Position Click to edit experience details + Add more info…" at bounding box center [390, 248] width 135 height 484
click at [364, 122] on button "All Devices Product Page" at bounding box center [376, 124] width 51 height 8
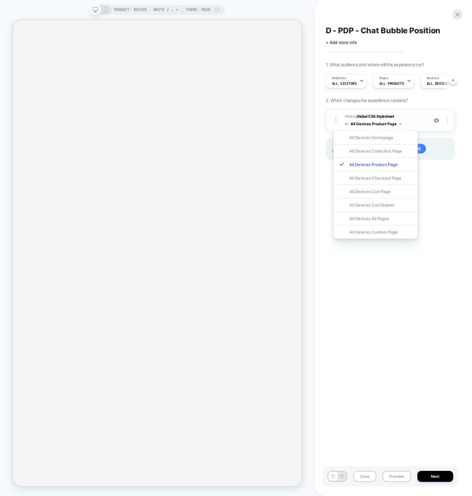
click at [363, 111] on div "1 Adding Global CSS Stylesheet on All Devices Product Page Add Before Add After…" at bounding box center [390, 120] width 129 height 22
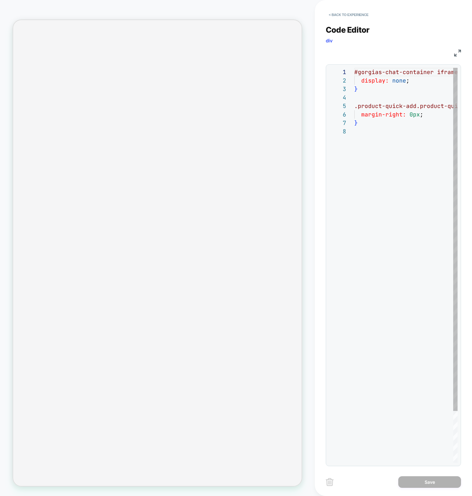
scroll to position [59, 0]
click at [395, 119] on div "#gorgias-chat-container iframe#chat-button { display: none ; } .product-quick-a…" at bounding box center [447, 295] width 184 height 454
click at [381, 88] on div "#gorgias-chat-container iframe#chat-button { display: none ; } .product-quick-a…" at bounding box center [447, 295] width 184 height 454
click at [370, 94] on div "#gorgias-chat-container iframe#chat-button { display: none ; } .product-quick-a…" at bounding box center [447, 295] width 184 height 454
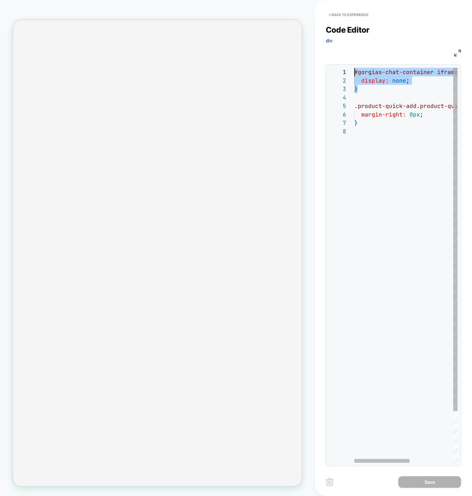
scroll to position [0, 0]
type textarea "**********"
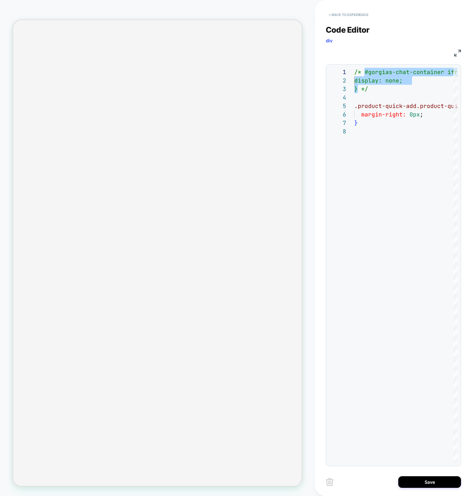
click at [354, 14] on button "< Back to experience" at bounding box center [349, 15] width 46 height 10
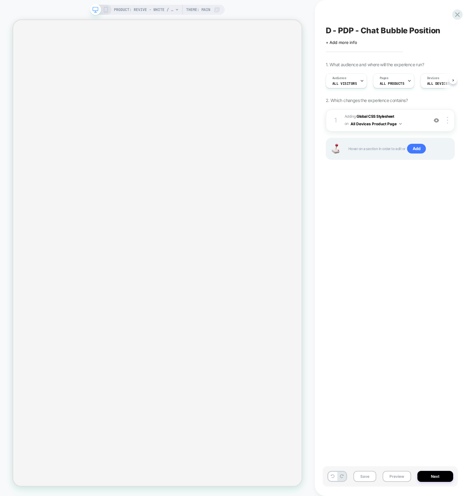
scroll to position [0, 0]
drag, startPoint x: 414, startPoint y: 225, endPoint x: 411, endPoint y: 169, distance: 56.3
click at [414, 225] on div "D - PDP - Chat Bubble Position Click to edit experience details + Add more info…" at bounding box center [390, 248] width 135 height 484
click at [414, 117] on span "Adding Global CSS Stylesheet on All Devices Product Page" at bounding box center [385, 120] width 80 height 15
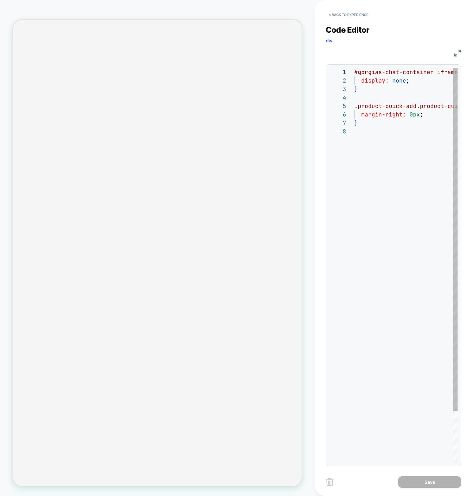
scroll to position [59, 0]
click at [395, 86] on div "#gorgias-chat-container iframe#chat-button { display: none ; } .product-quick-a…" at bounding box center [447, 295] width 184 height 454
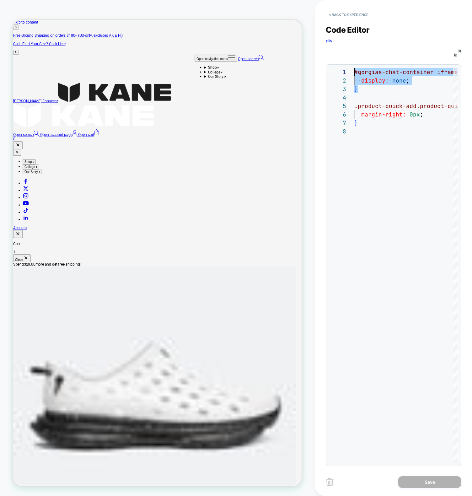
scroll to position [0, 0]
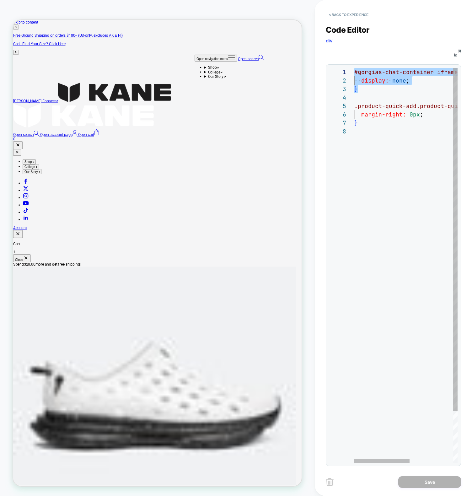
click at [368, 93] on div "#gorgias-chat-container iframe#chat-button { display: none ; } .product-quick-a…" at bounding box center [447, 295] width 184 height 454
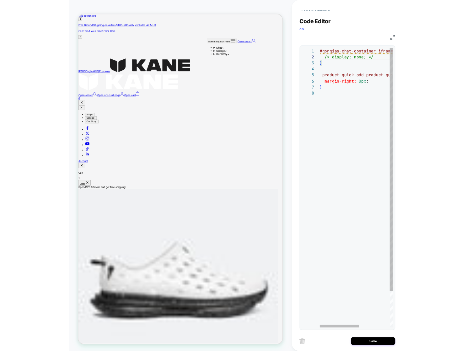
scroll to position [8, 75]
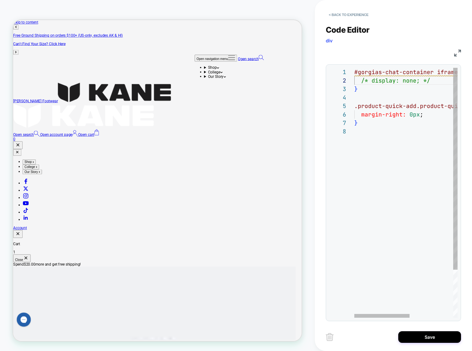
click at [372, 89] on div "#gorgias-chat-container iframe#chat-button { /* display: none; */ } .product-qu…" at bounding box center [447, 222] width 184 height 309
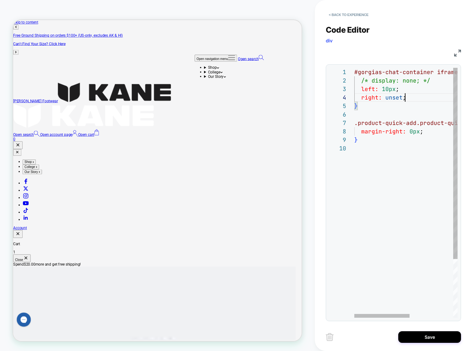
scroll to position [25, 51]
click at [404, 97] on div "#gorgias-chat-container iframe#chat-button { /* display: none; */ } .product-qu…" at bounding box center [447, 231] width 184 height 326
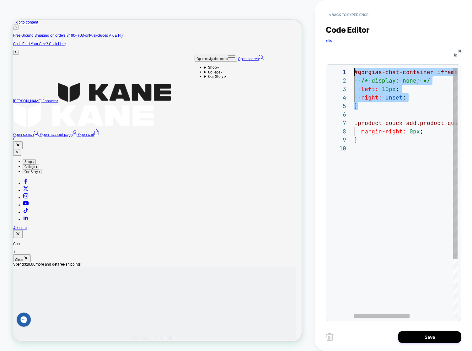
drag, startPoint x: 370, startPoint y: 103, endPoint x: 323, endPoint y: 68, distance: 59.0
click at [355, 68] on div "#gorgias-chat-container iframe#chat-button { /* display: none; */ } .product-qu…" at bounding box center [447, 231] width 184 height 326
click at [403, 181] on div "#gorgias-chat-container iframe#chat-button { /* display: none; */ } .product-qu…" at bounding box center [447, 231] width 184 height 326
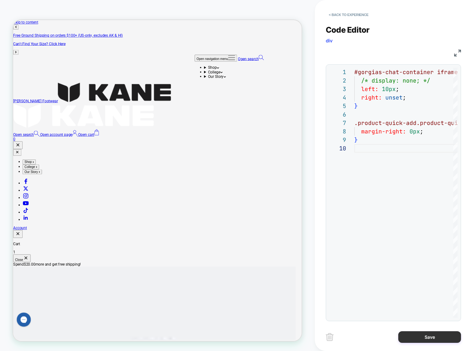
type textarea "**********"
click at [0, 0] on button "Save" at bounding box center [0, 0] width 0 height 0
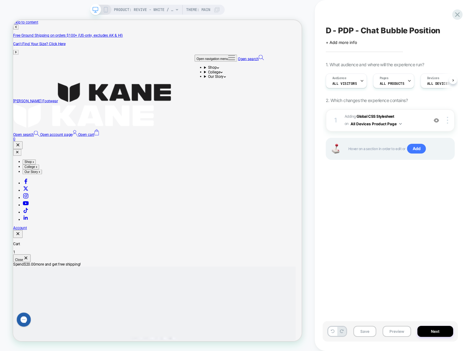
scroll to position [0, 0]
click at [373, 269] on div "D - PDP - Chat Bubble Position Click to edit experience details + Add more info…" at bounding box center [390, 175] width 135 height 339
click at [422, 118] on span "Adding Global CSS Stylesheet on All Devices Product Page" at bounding box center [385, 120] width 80 height 15
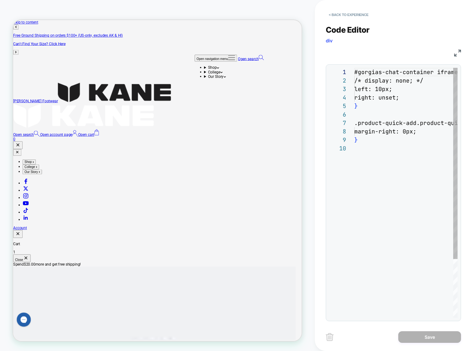
scroll to position [76, 0]
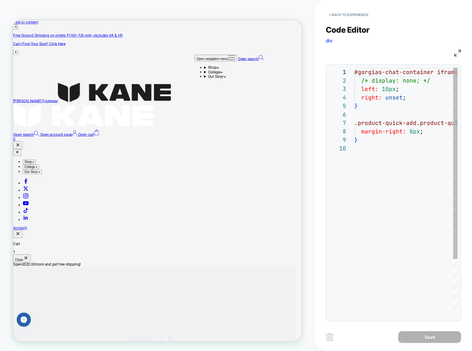
click at [367, 99] on div "#gorgias-chat-container iframe#chat-button { /* display: none; */ left: 10px ; …" at bounding box center [406, 231] width 103 height 326
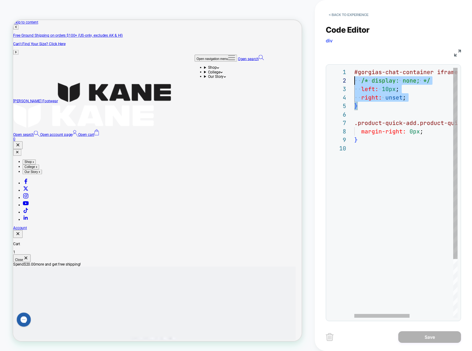
scroll to position [0, 0]
drag, startPoint x: 362, startPoint y: 100, endPoint x: 301, endPoint y: 80, distance: 64.0
click at [355, 69] on div "#gorgias-chat-container iframe#chat-button { /* display: none; */ left: 10px ; …" at bounding box center [447, 231] width 184 height 326
